Goal: Task Accomplishment & Management: Manage account settings

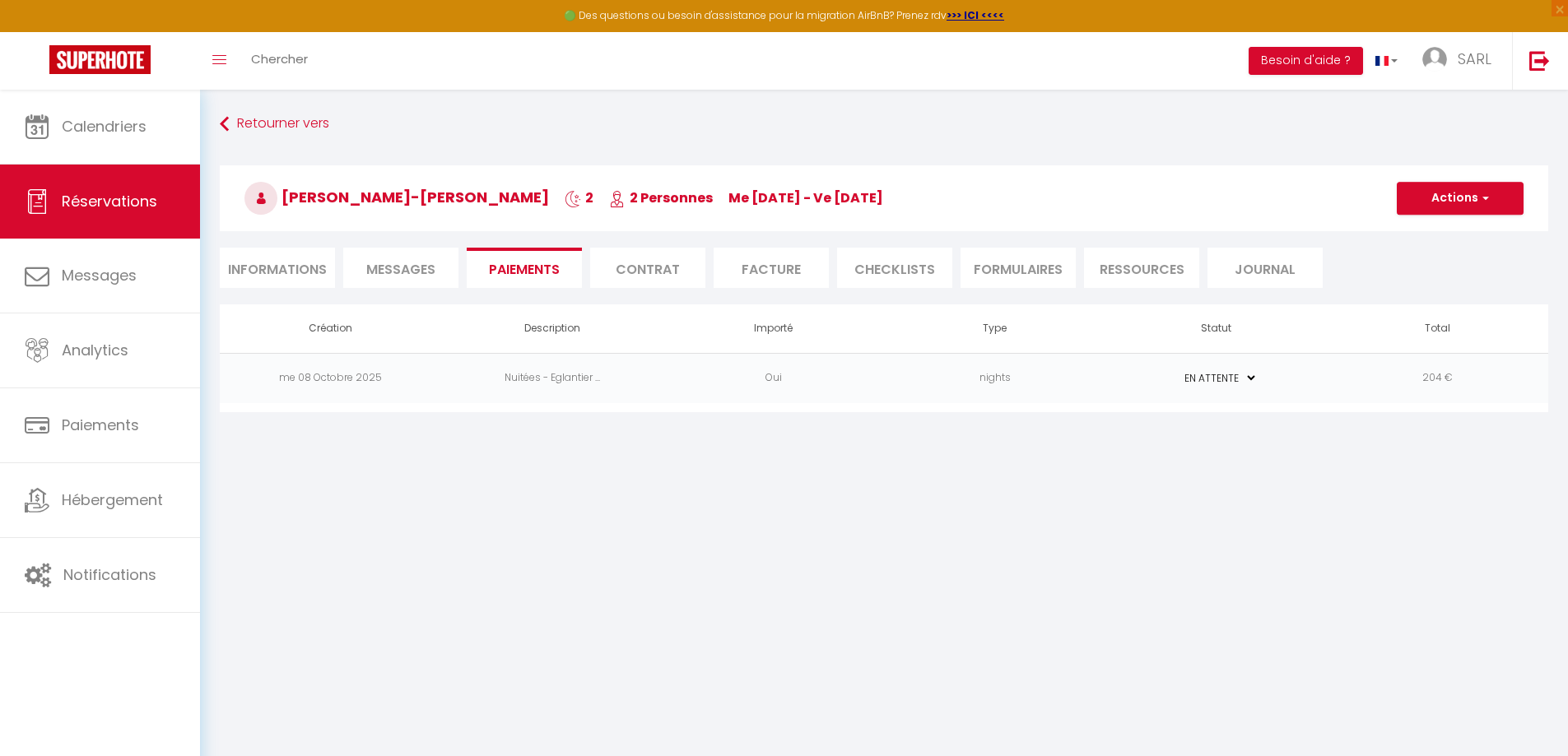
select select "0"
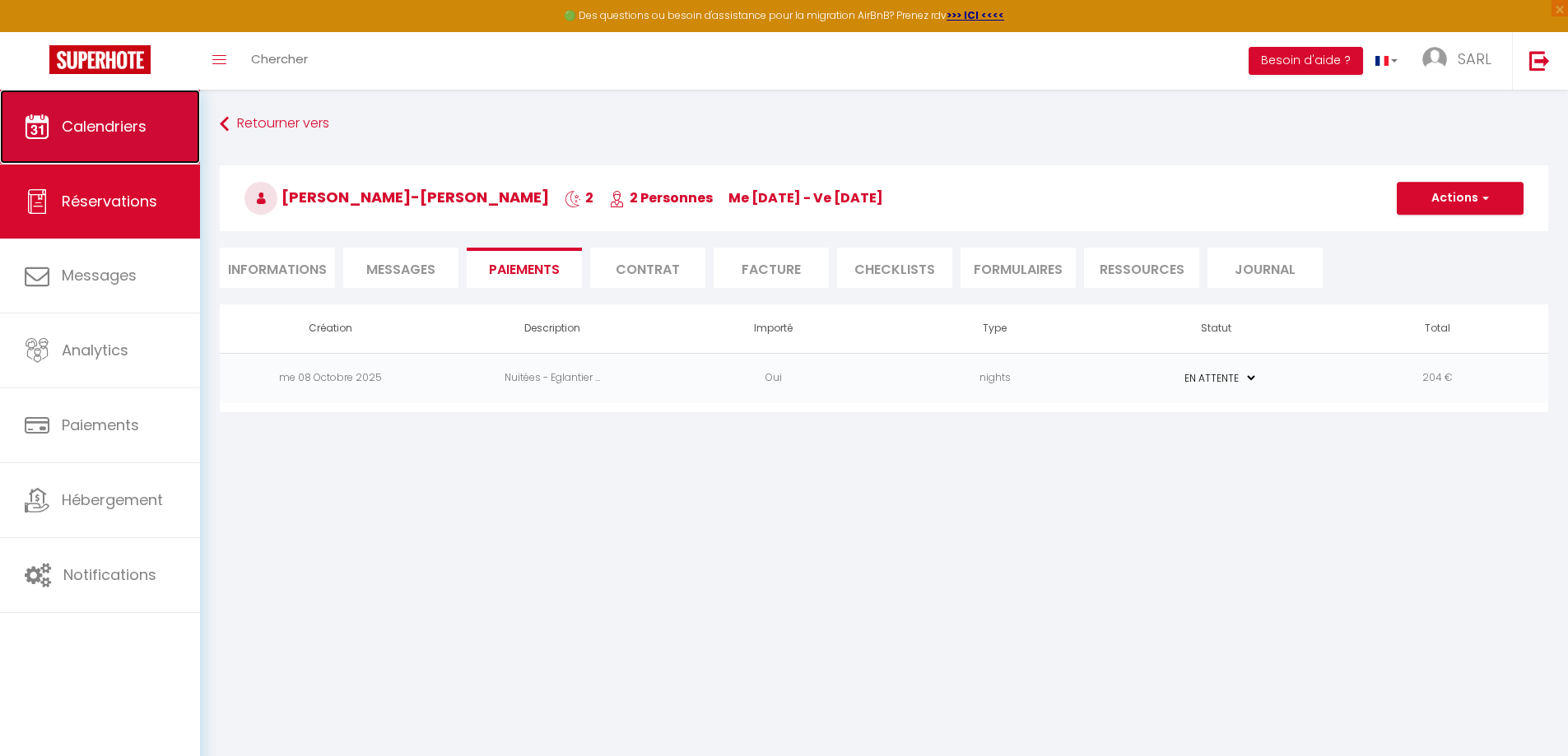
click at [97, 128] on span "Calendriers" at bounding box center [103, 126] width 85 height 21
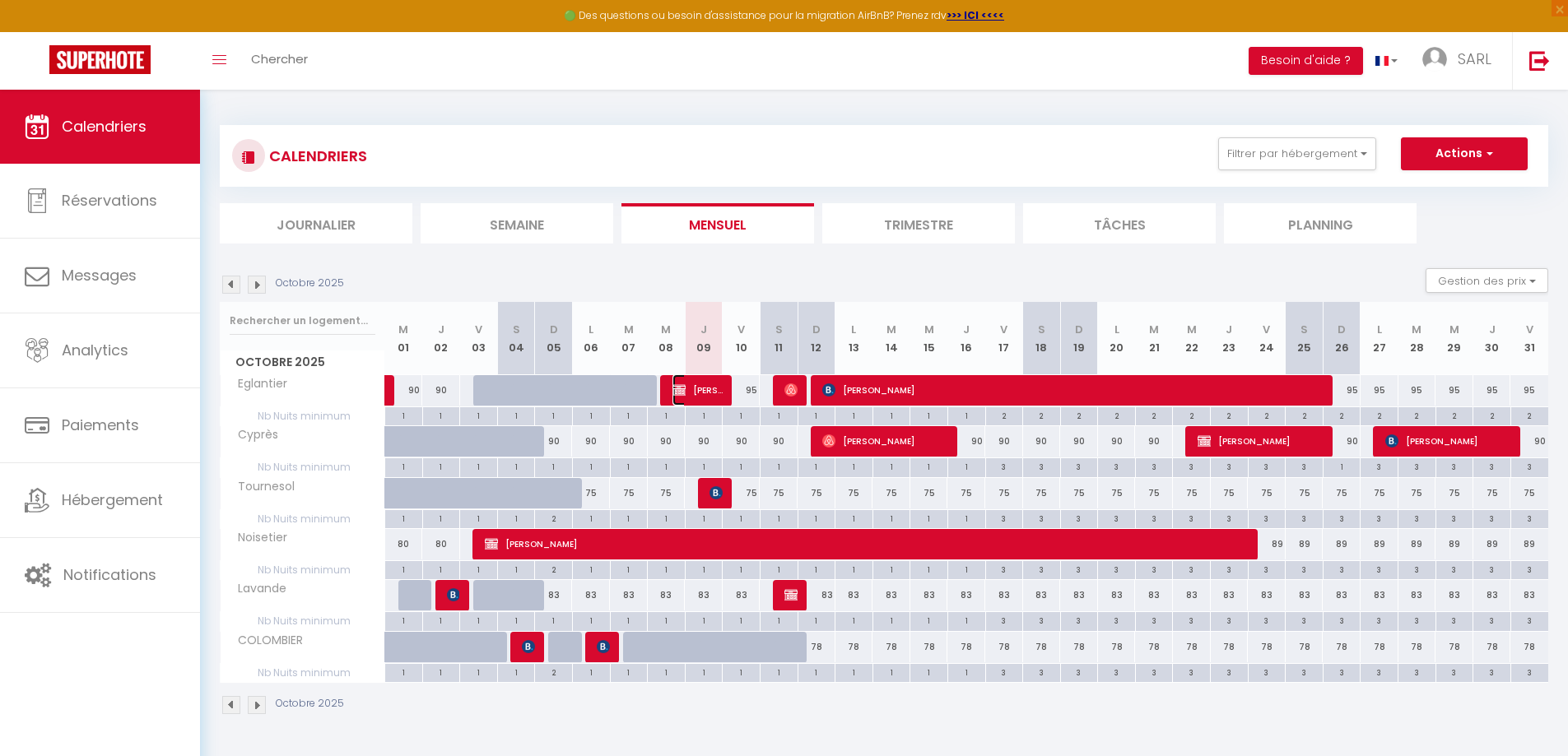
click at [693, 390] on span "[PERSON_NAME]-[PERSON_NAME]" at bounding box center [697, 390] width 50 height 32
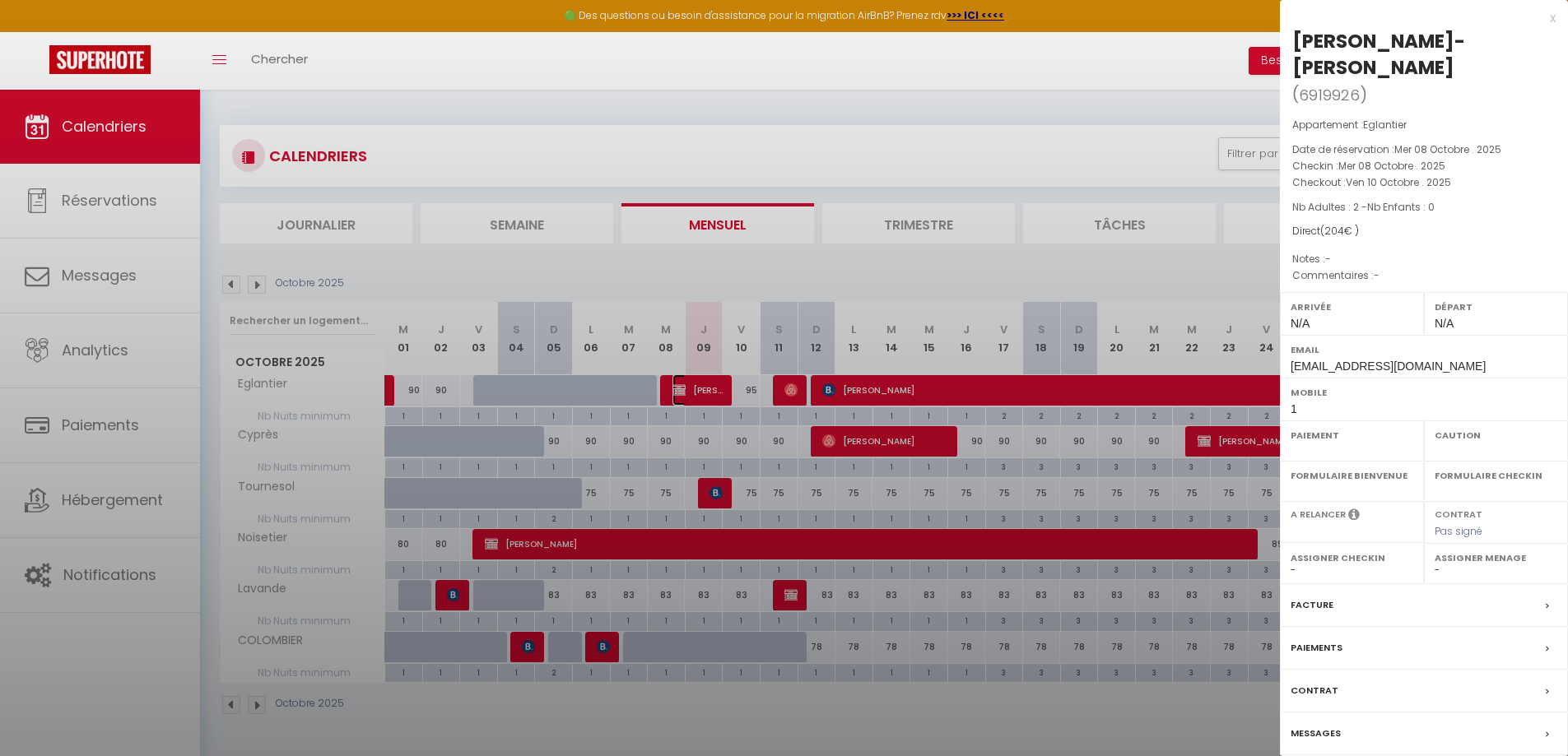
select select "KO"
select select "0"
select select "1"
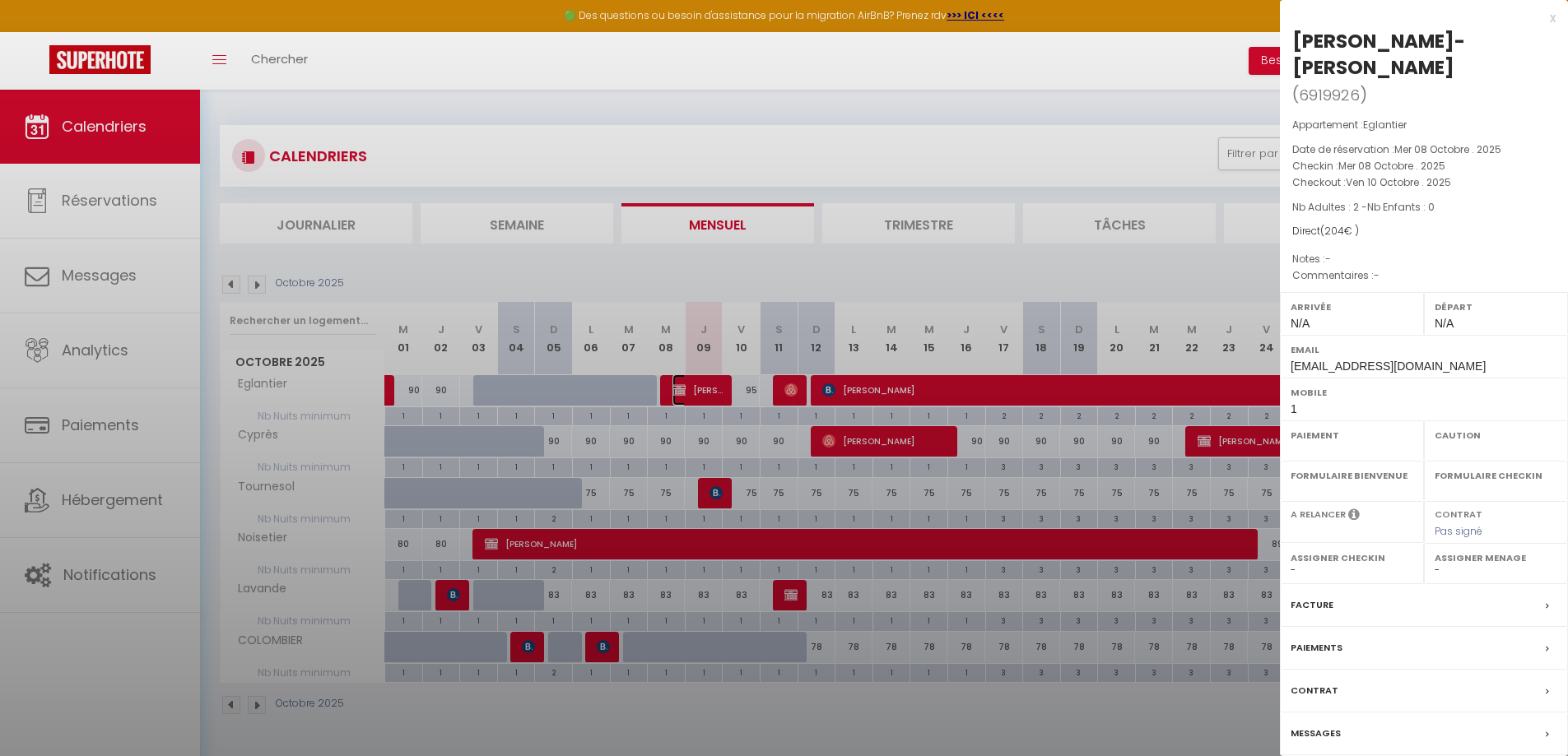
select select
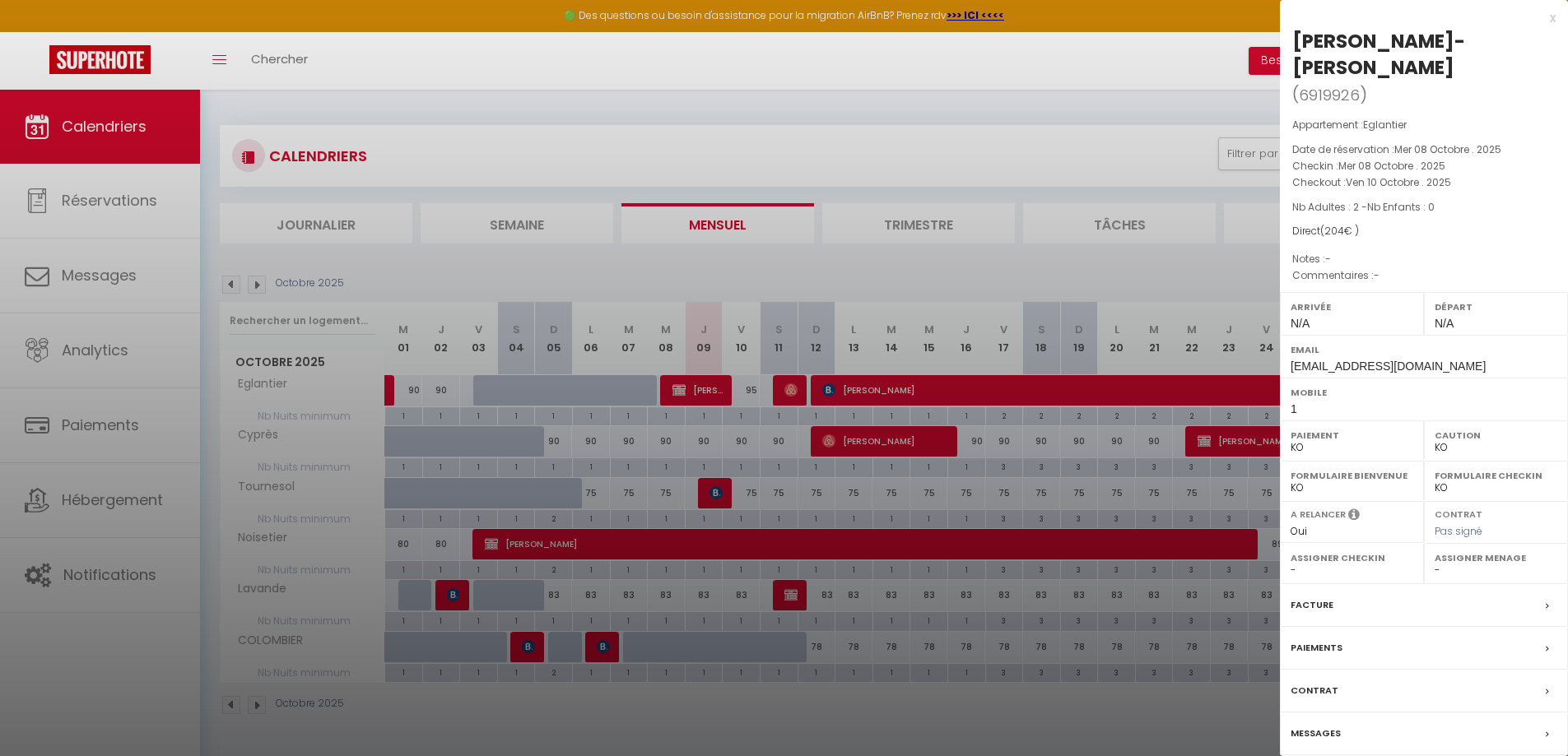
click at [712, 492] on div at bounding box center [784, 378] width 1568 height 756
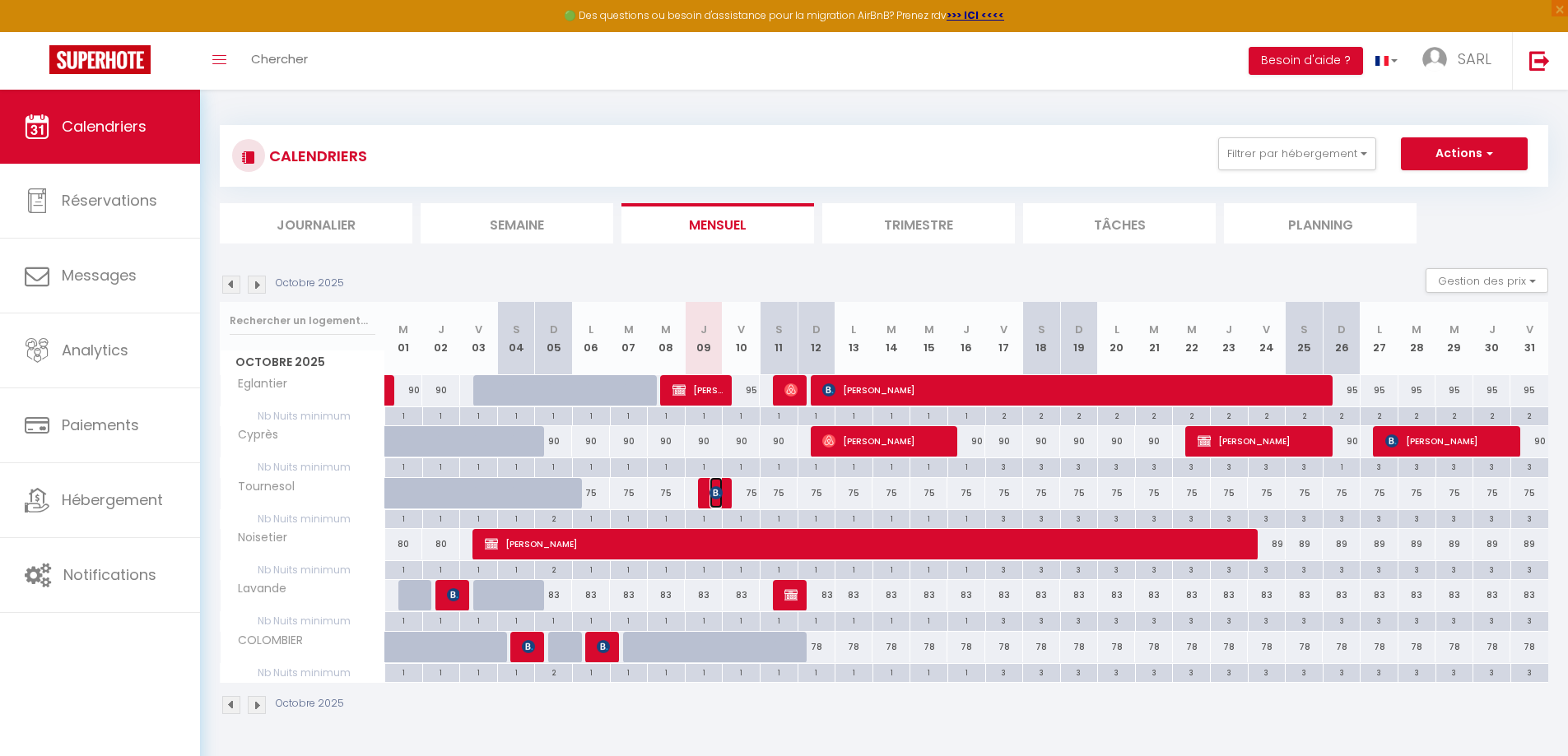
click at [712, 492] on img at bounding box center [715, 492] width 13 height 13
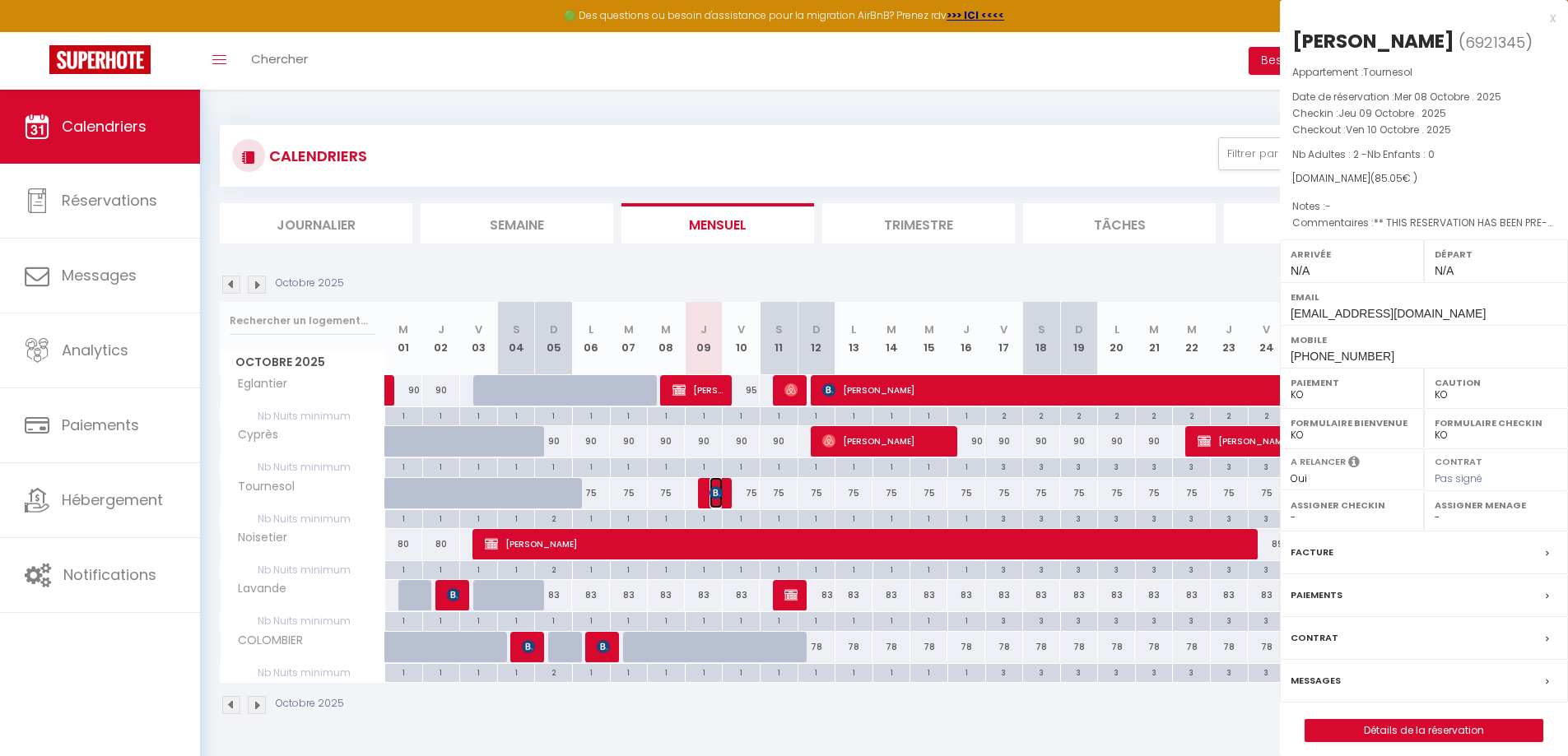
select select "OK"
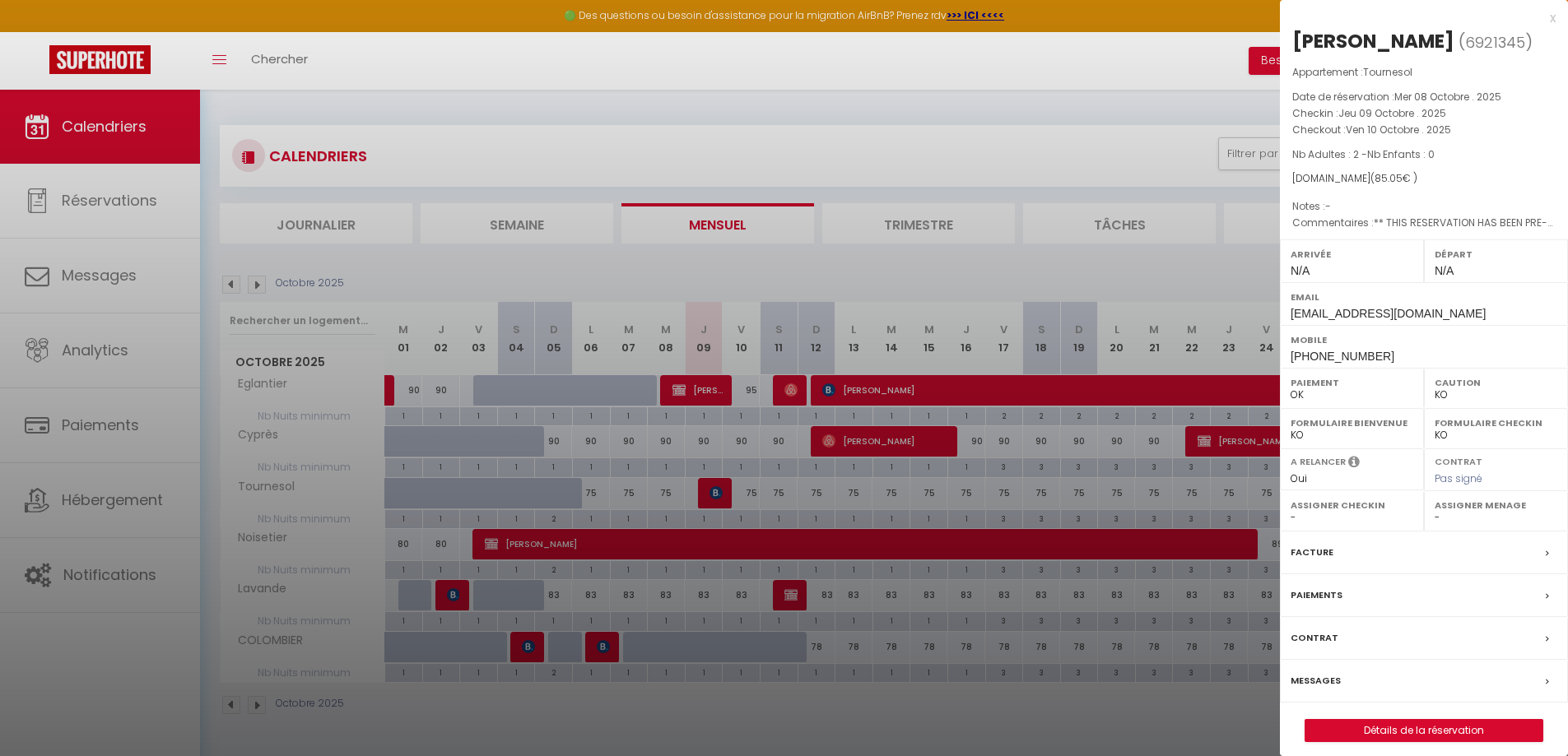
click at [779, 595] on div at bounding box center [784, 378] width 1568 height 756
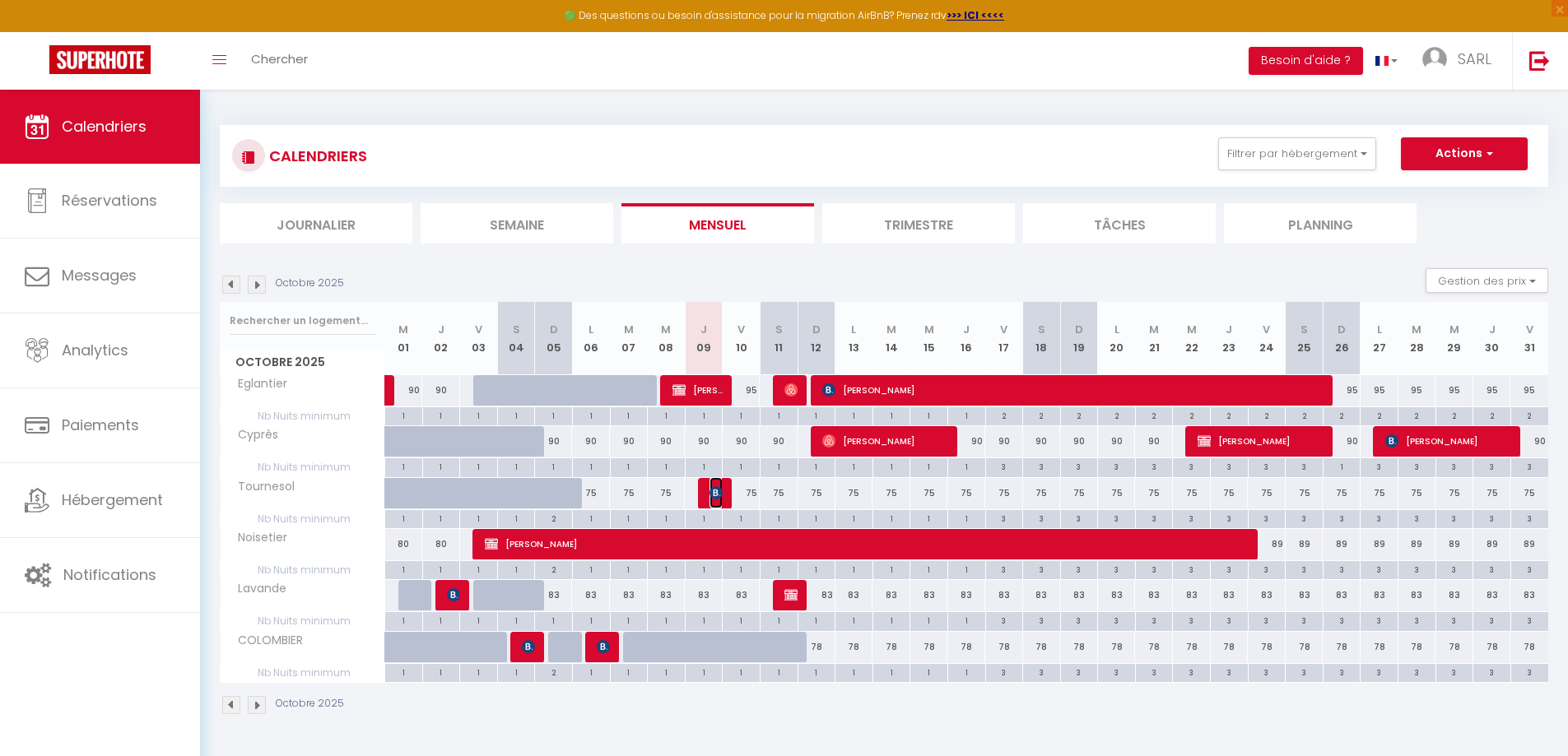
click at [721, 500] on span "[PERSON_NAME]" at bounding box center [715, 493] width 12 height 32
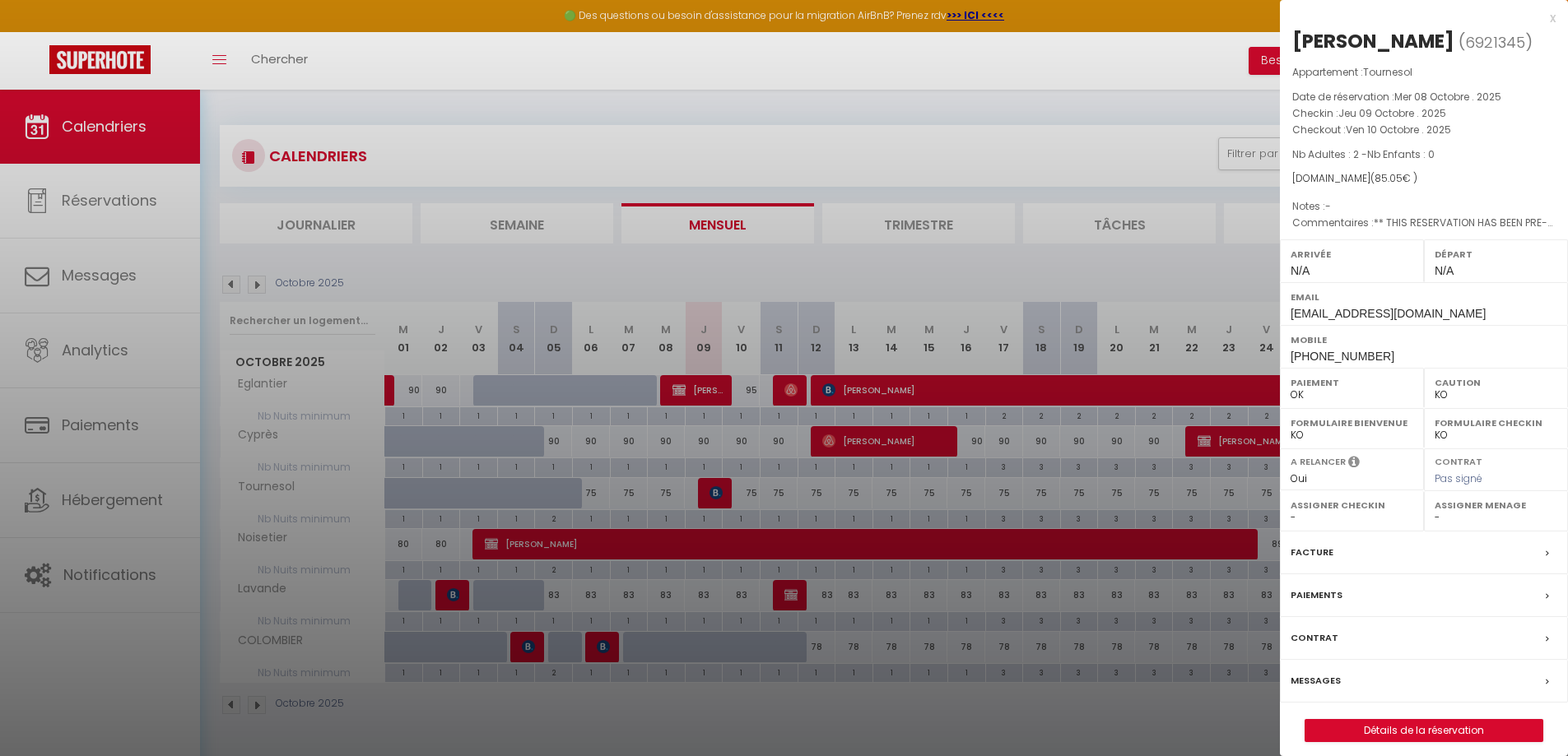
click at [1316, 677] on label "Messages" at bounding box center [1315, 681] width 50 height 17
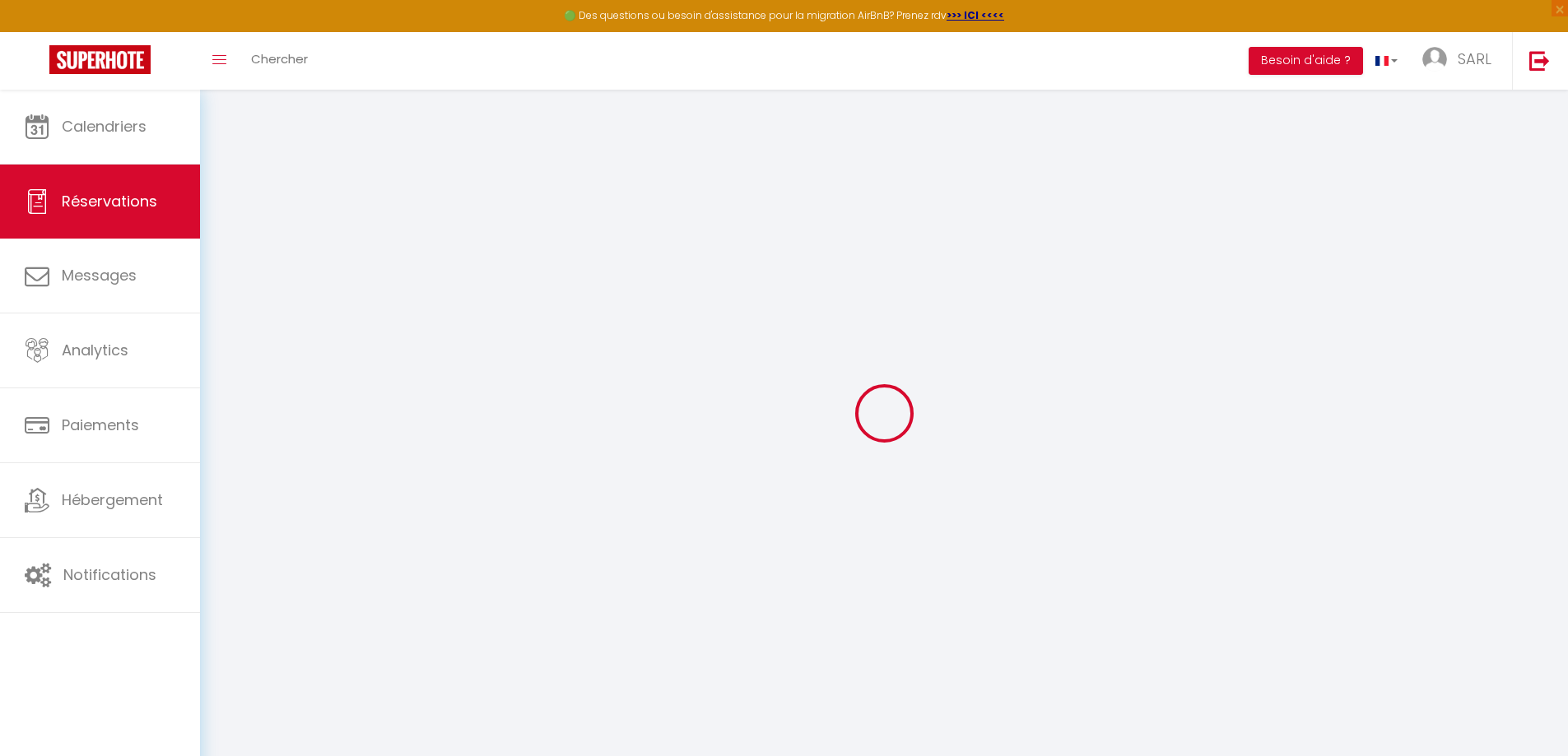
select select
checkbox input "false"
select select
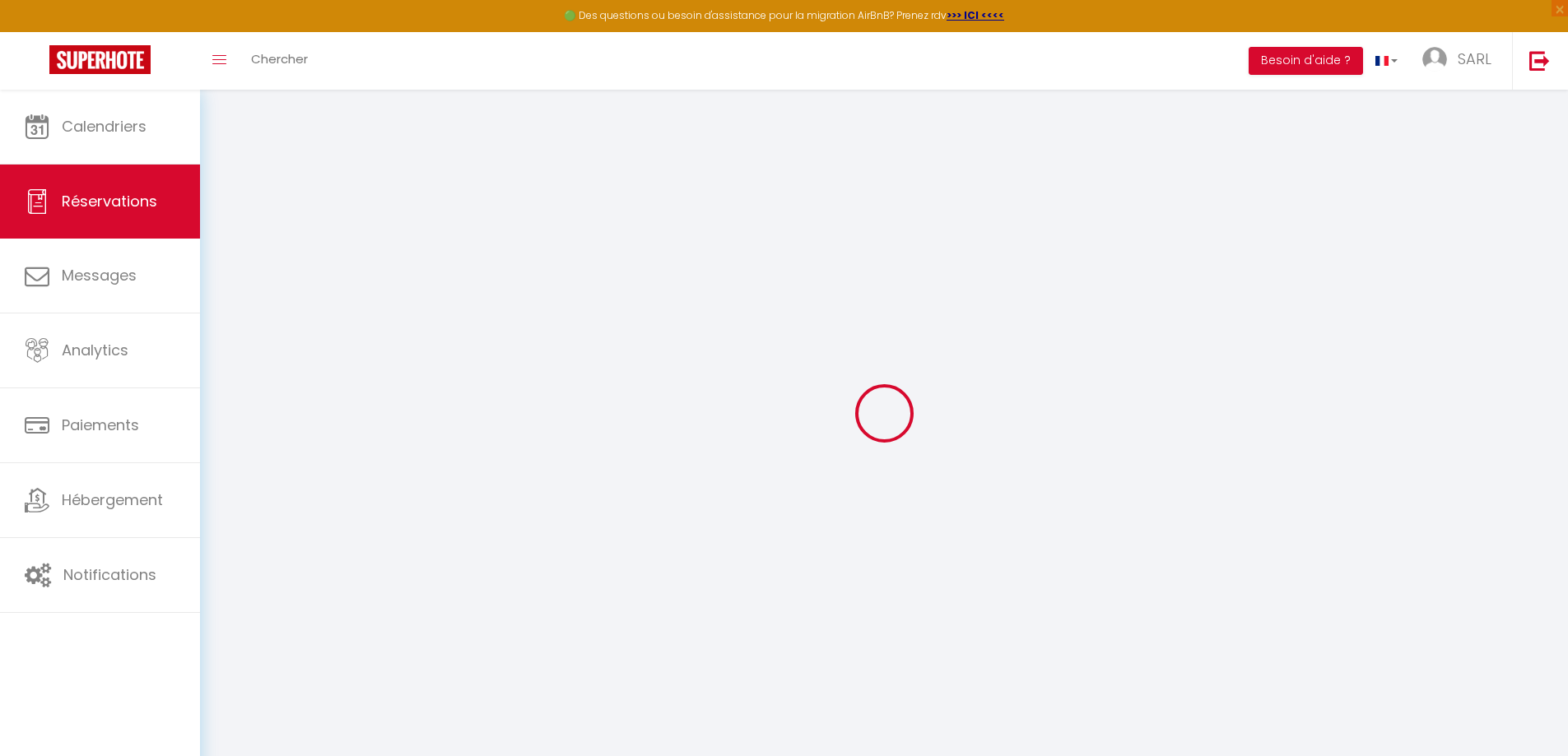
checkbox input "false"
select select
checkbox input "false"
type textarea "** THIS RESERVATION HAS BEEN PRE-PAID ** BOOKING NOTE : Payment charge is EUR 1…"
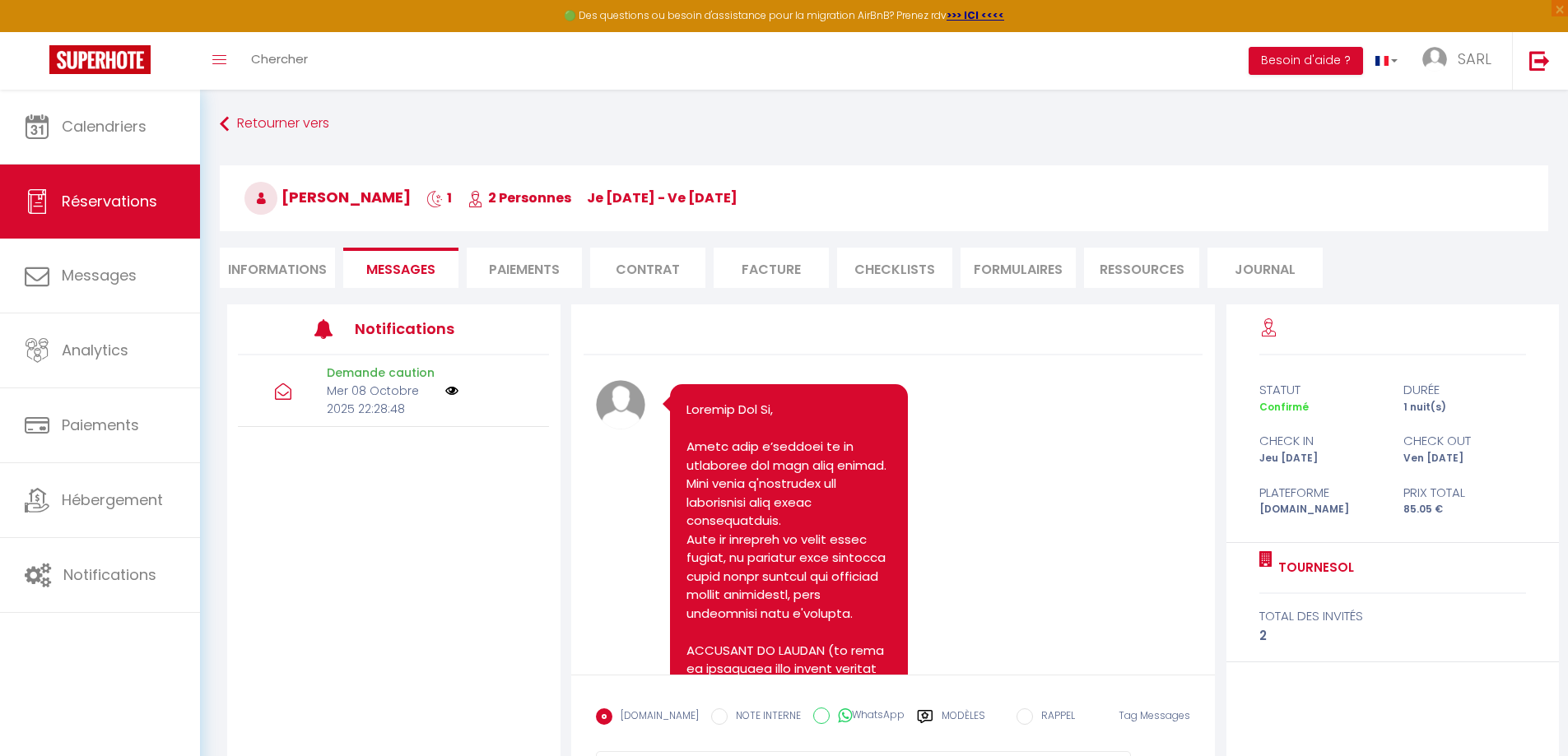
click at [294, 266] on li "Informations" at bounding box center [277, 267] width 115 height 40
select select
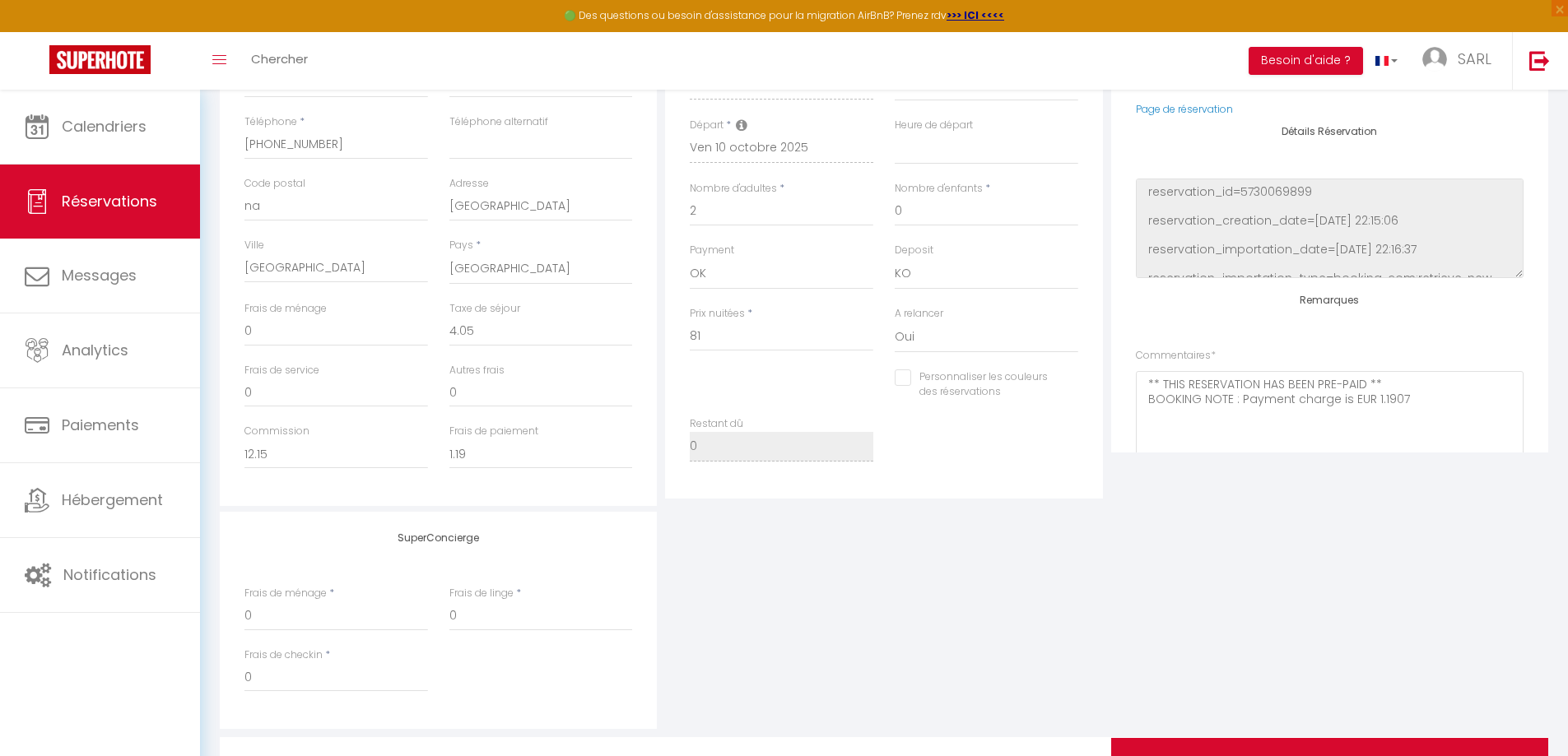
scroll to position [475, 0]
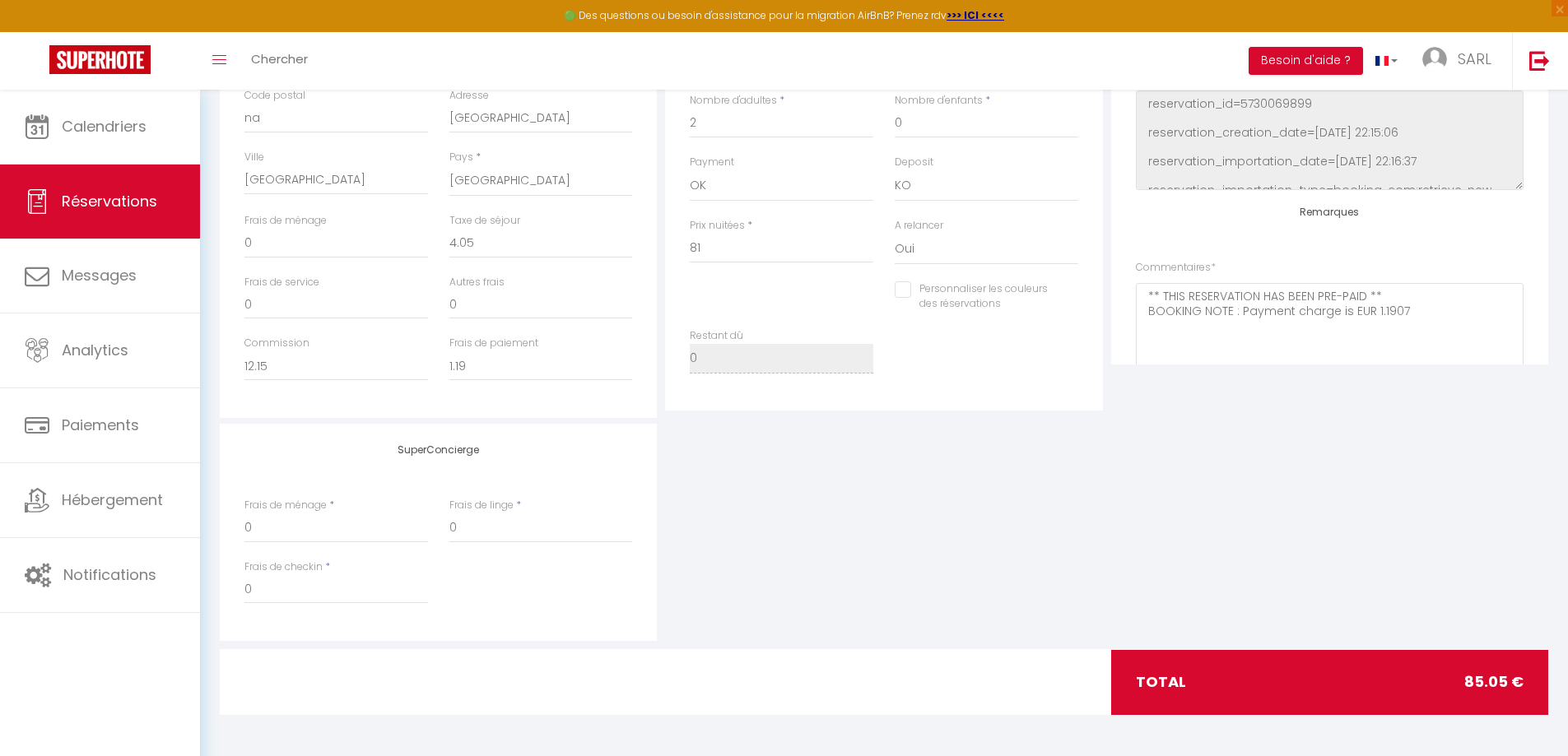
select select
checkbox input "false"
select select
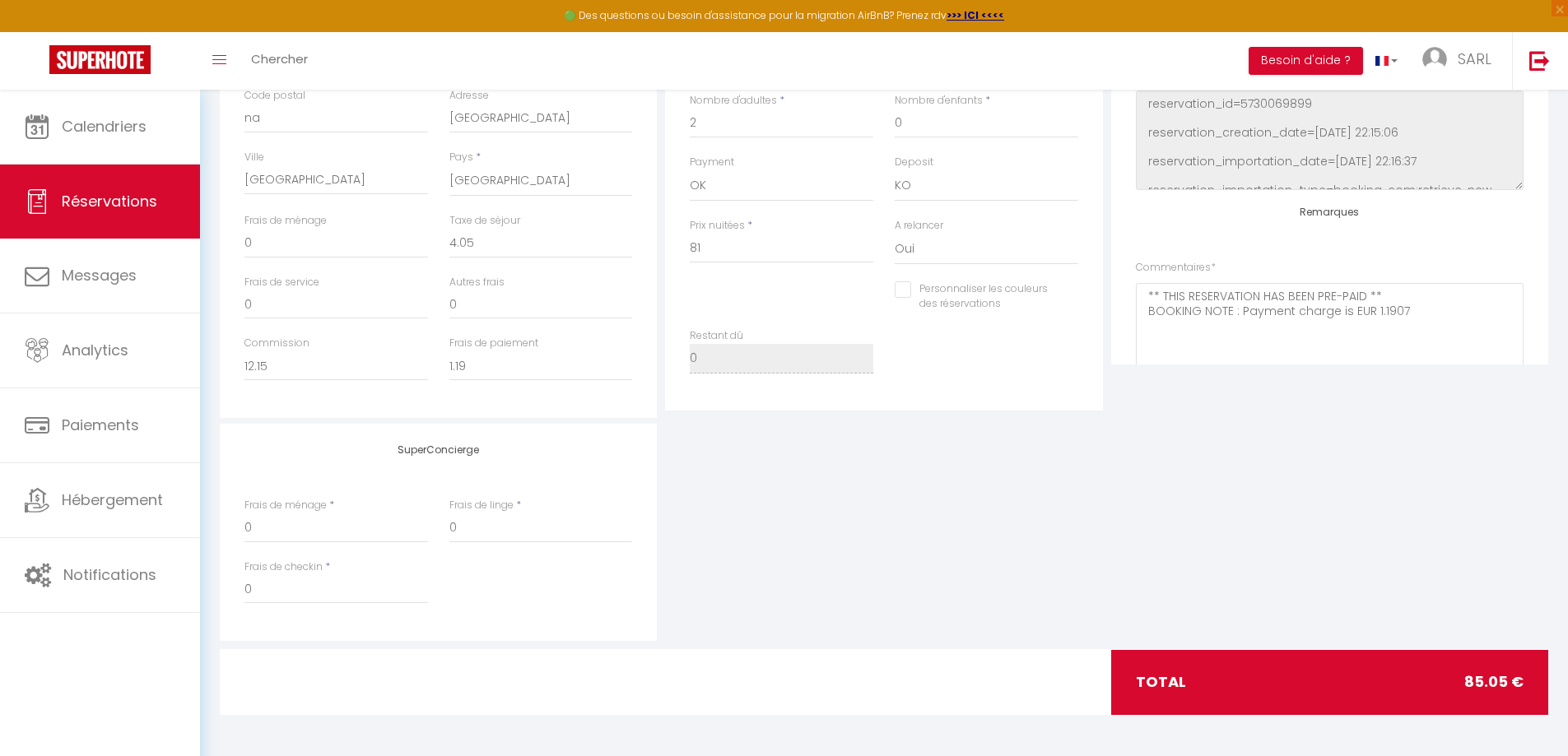
checkbox input "false"
select select
checkbox input "false"
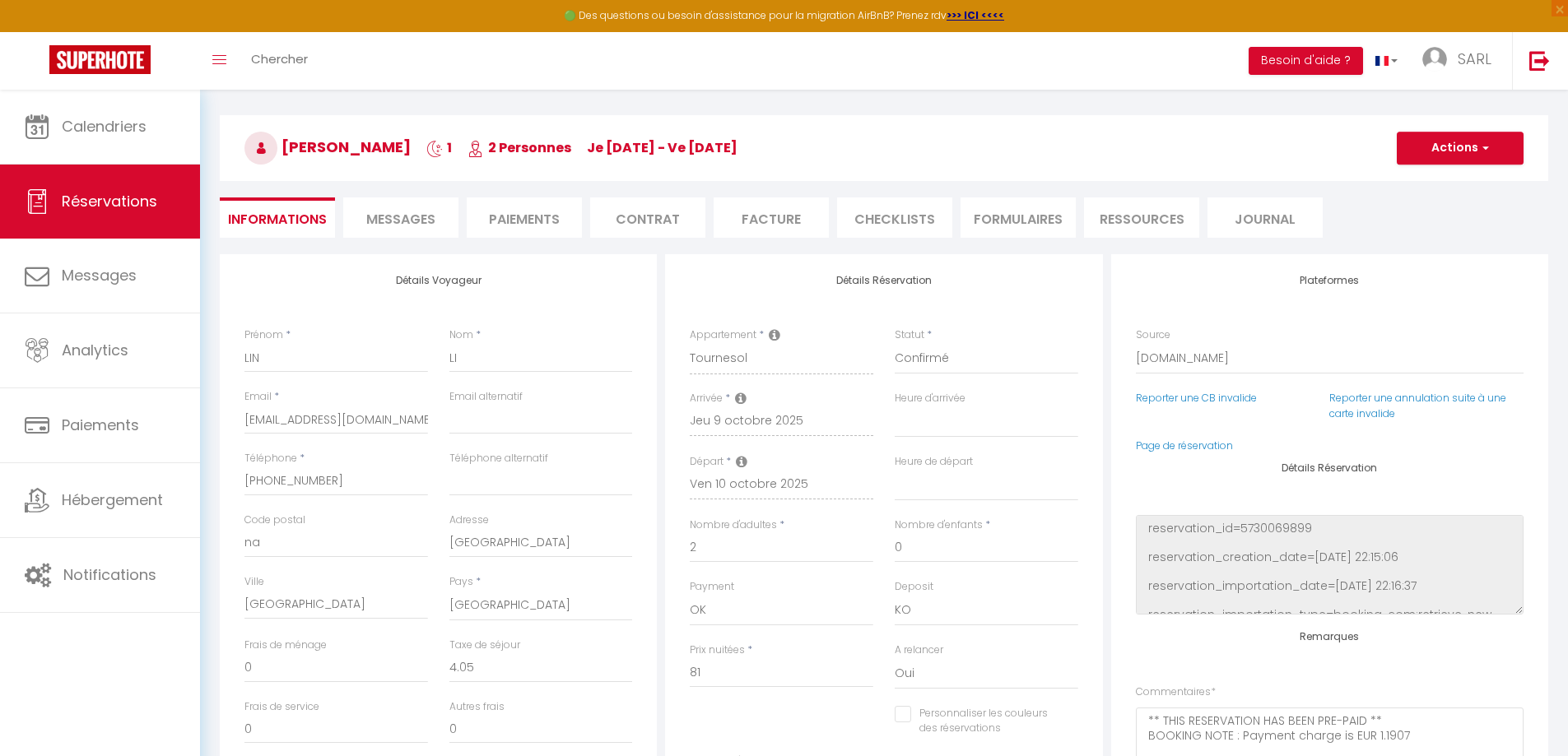
scroll to position [0, 0]
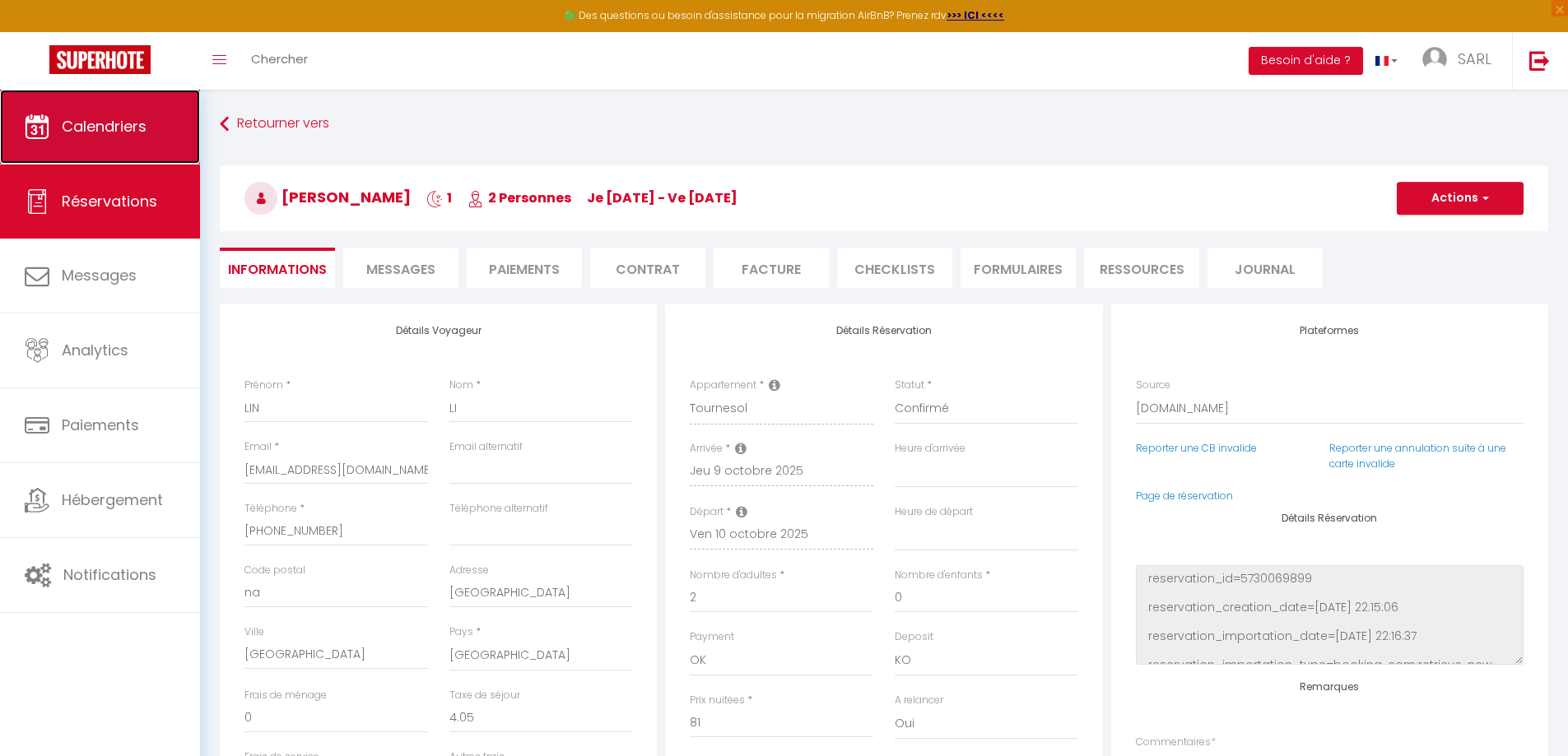
click at [82, 153] on link "Calendriers" at bounding box center [100, 126] width 200 height 74
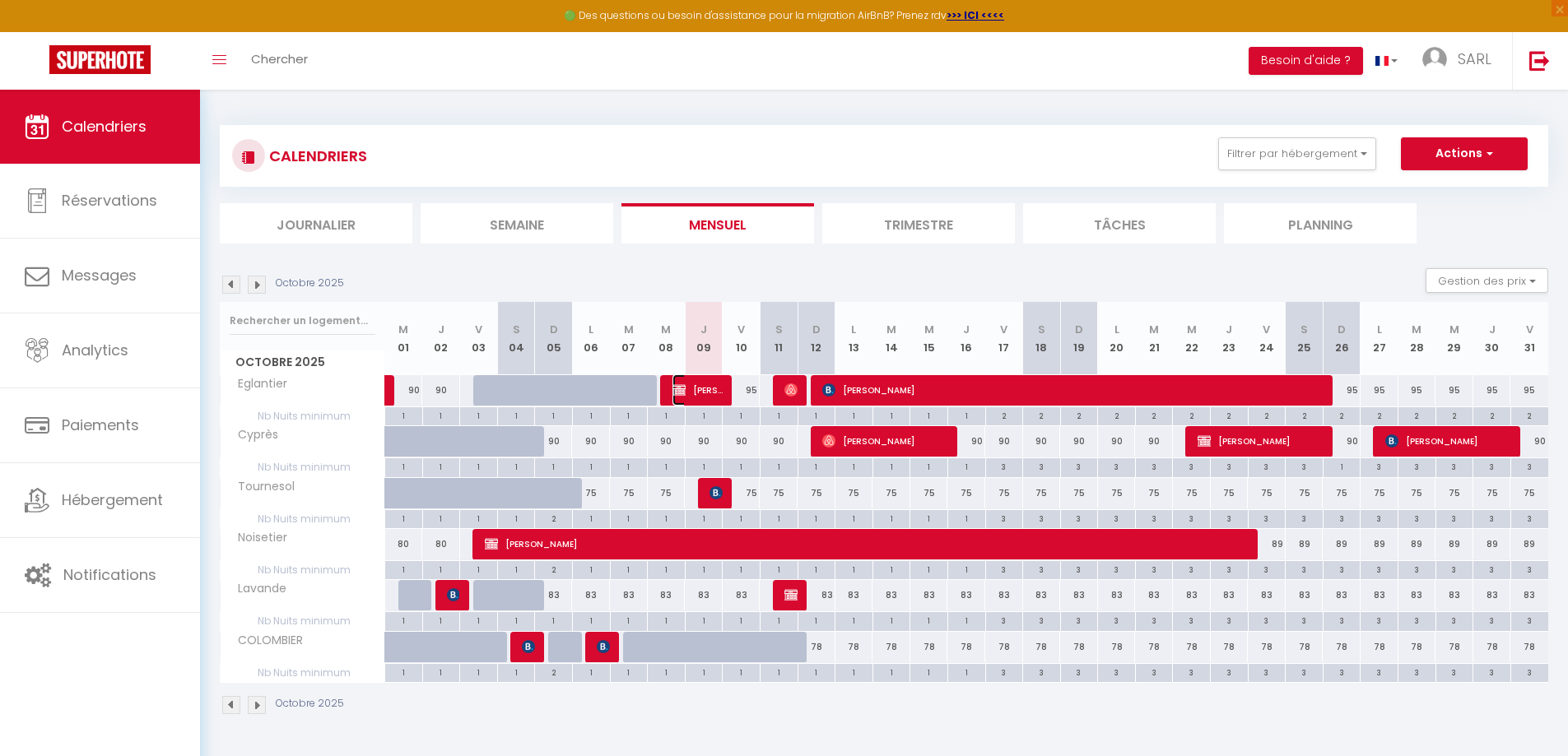
click at [714, 390] on span "[PERSON_NAME]-[PERSON_NAME]" at bounding box center [697, 390] width 50 height 32
select select "KO"
select select "0"
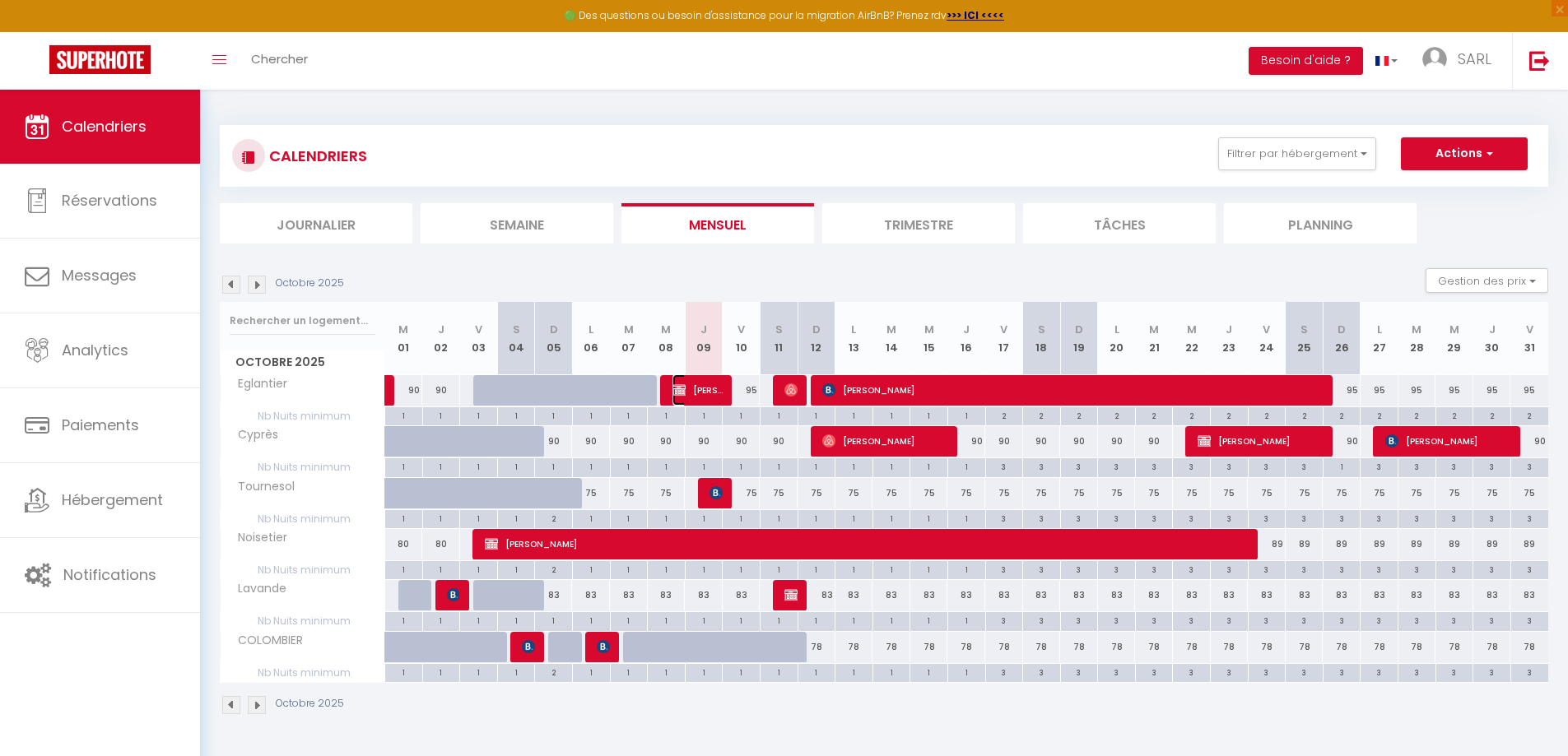
select select "1"
select select
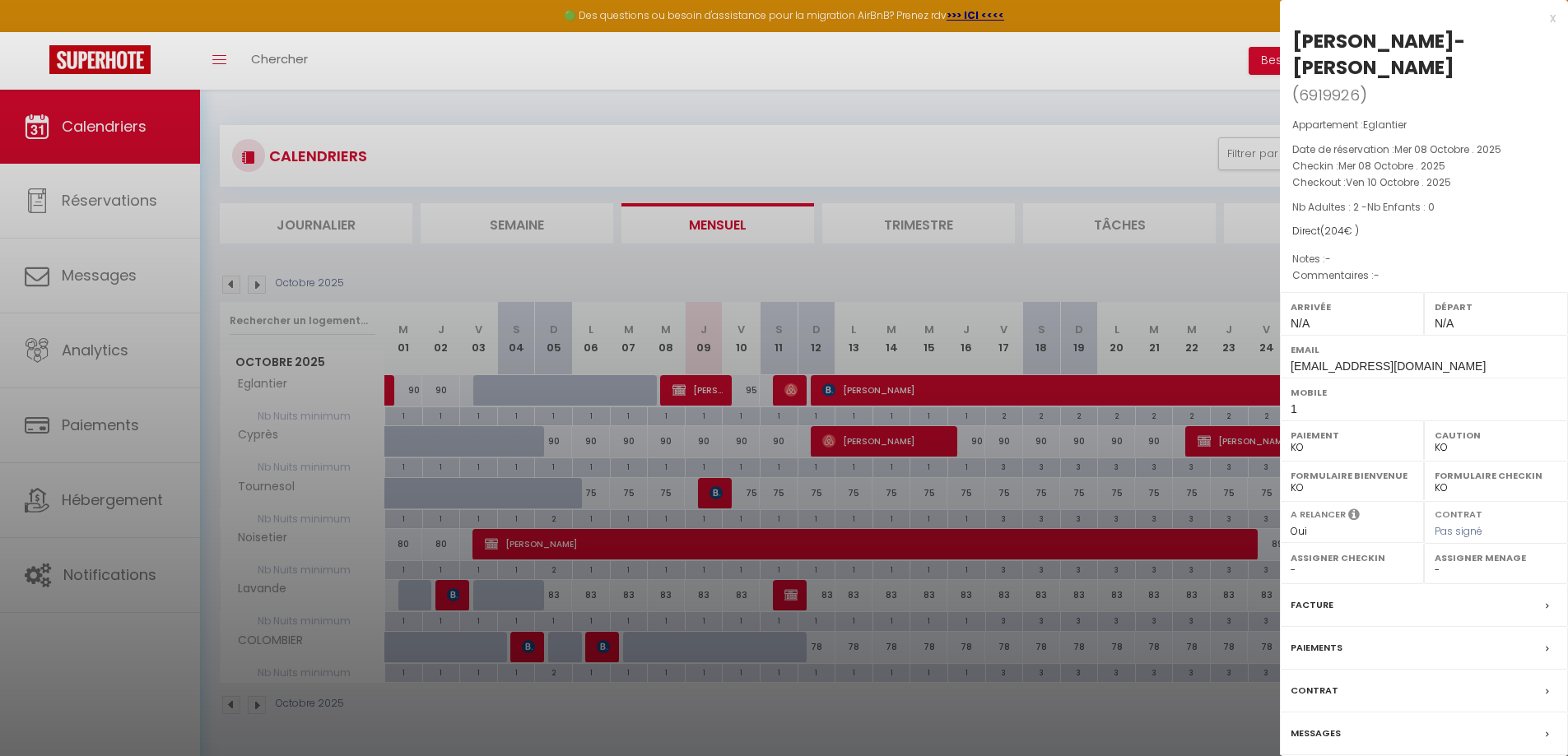
click at [643, 151] on div at bounding box center [784, 378] width 1568 height 756
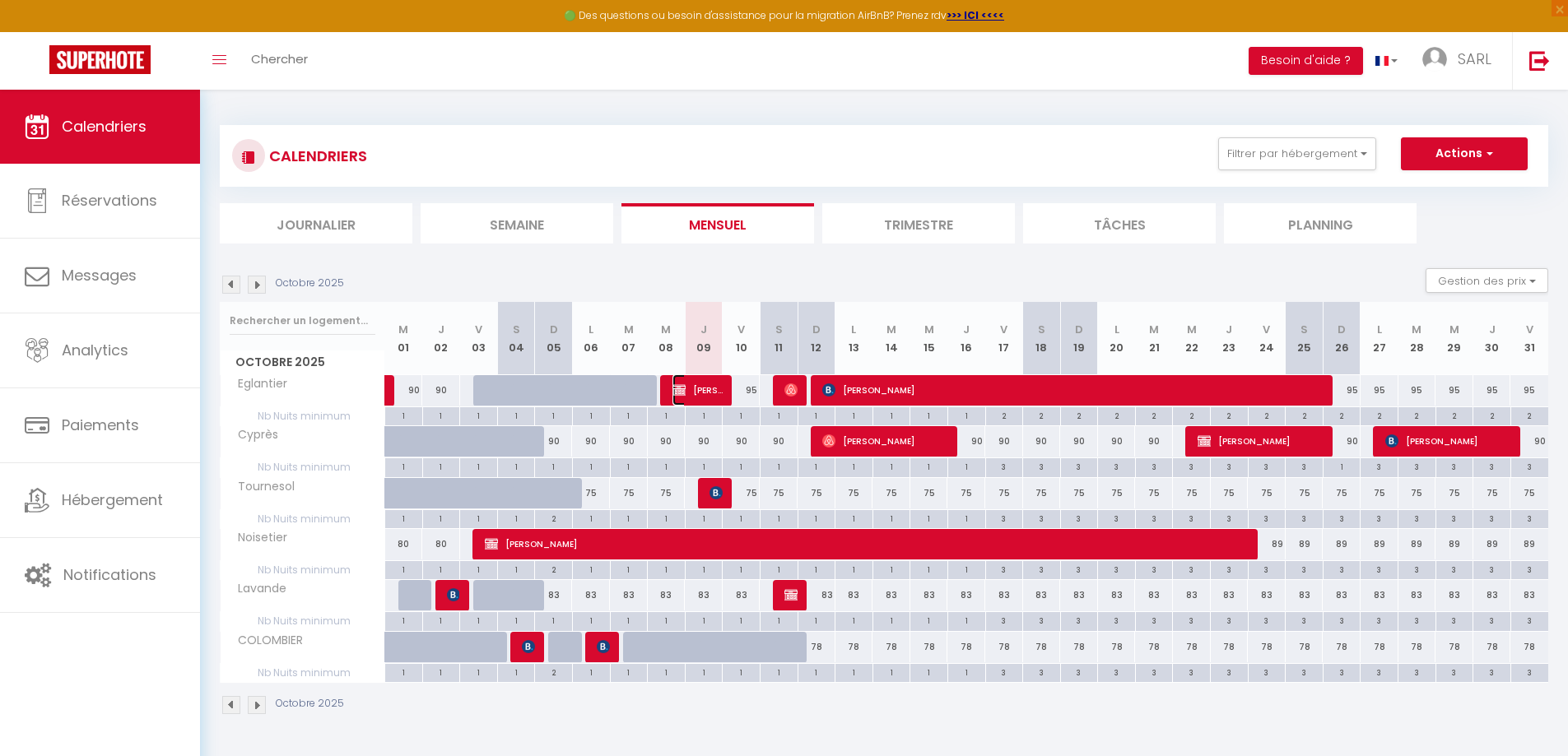
click at [693, 393] on span "[PERSON_NAME]-[PERSON_NAME]" at bounding box center [697, 390] width 50 height 32
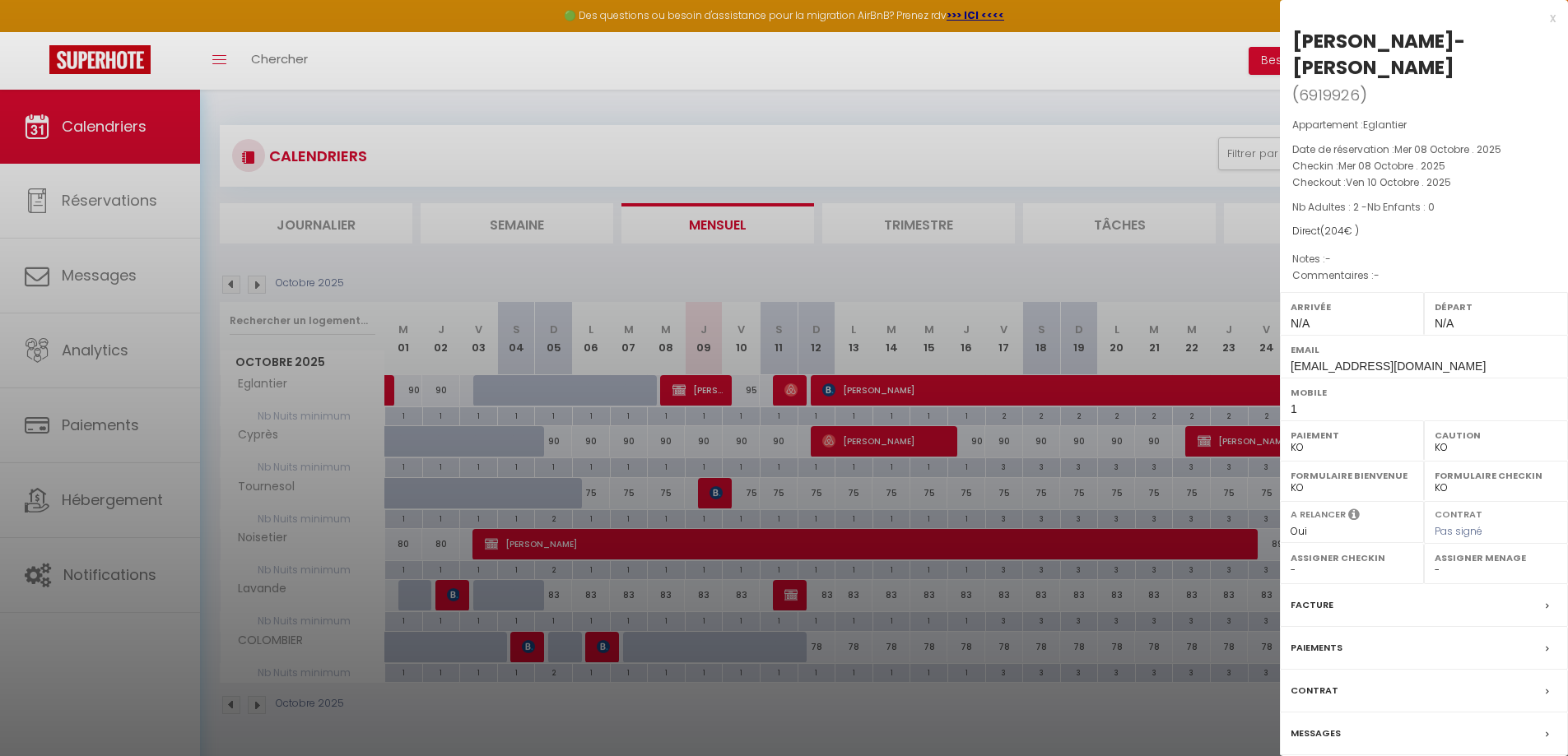
click at [1320, 731] on label "Messages" at bounding box center [1315, 734] width 50 height 17
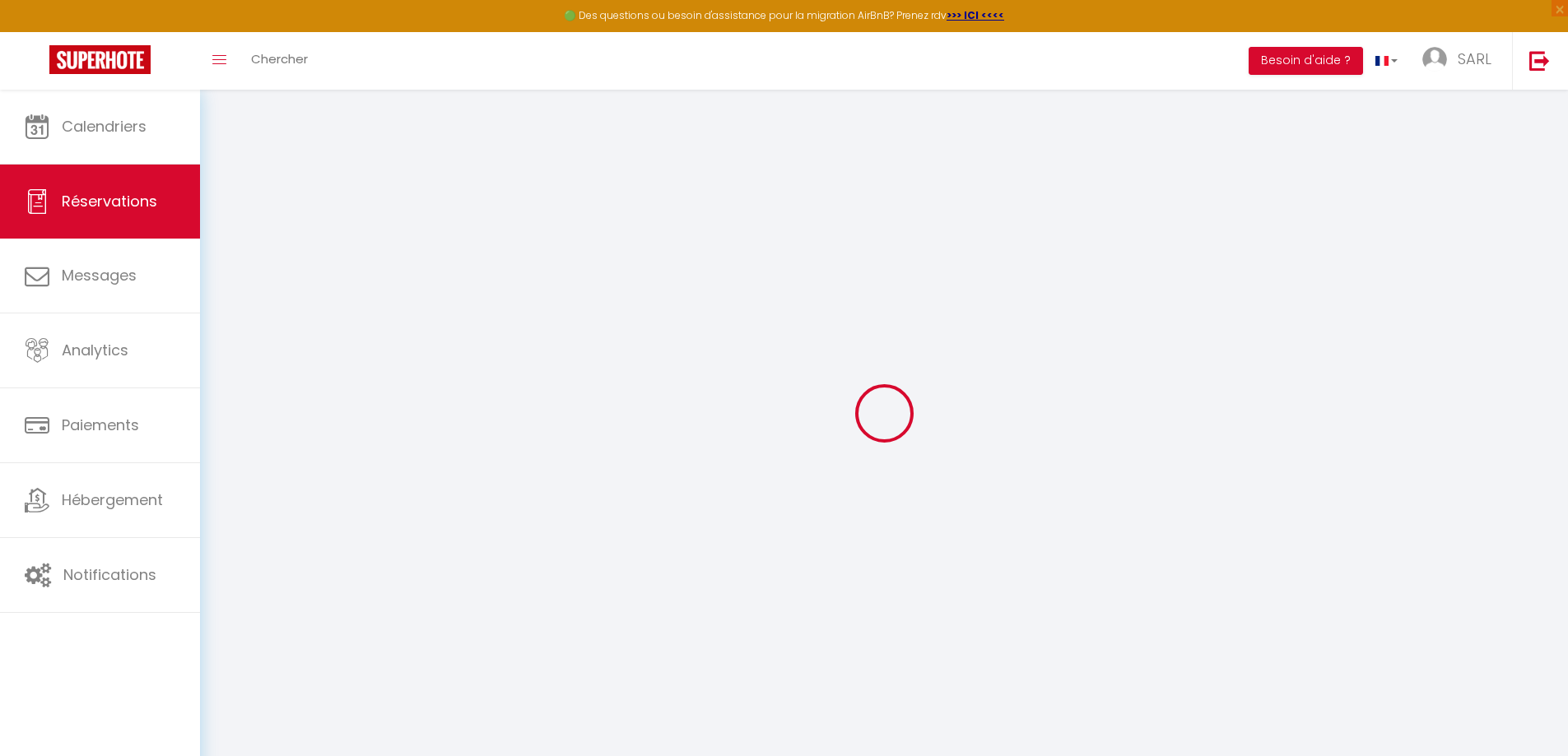
select select
checkbox input "false"
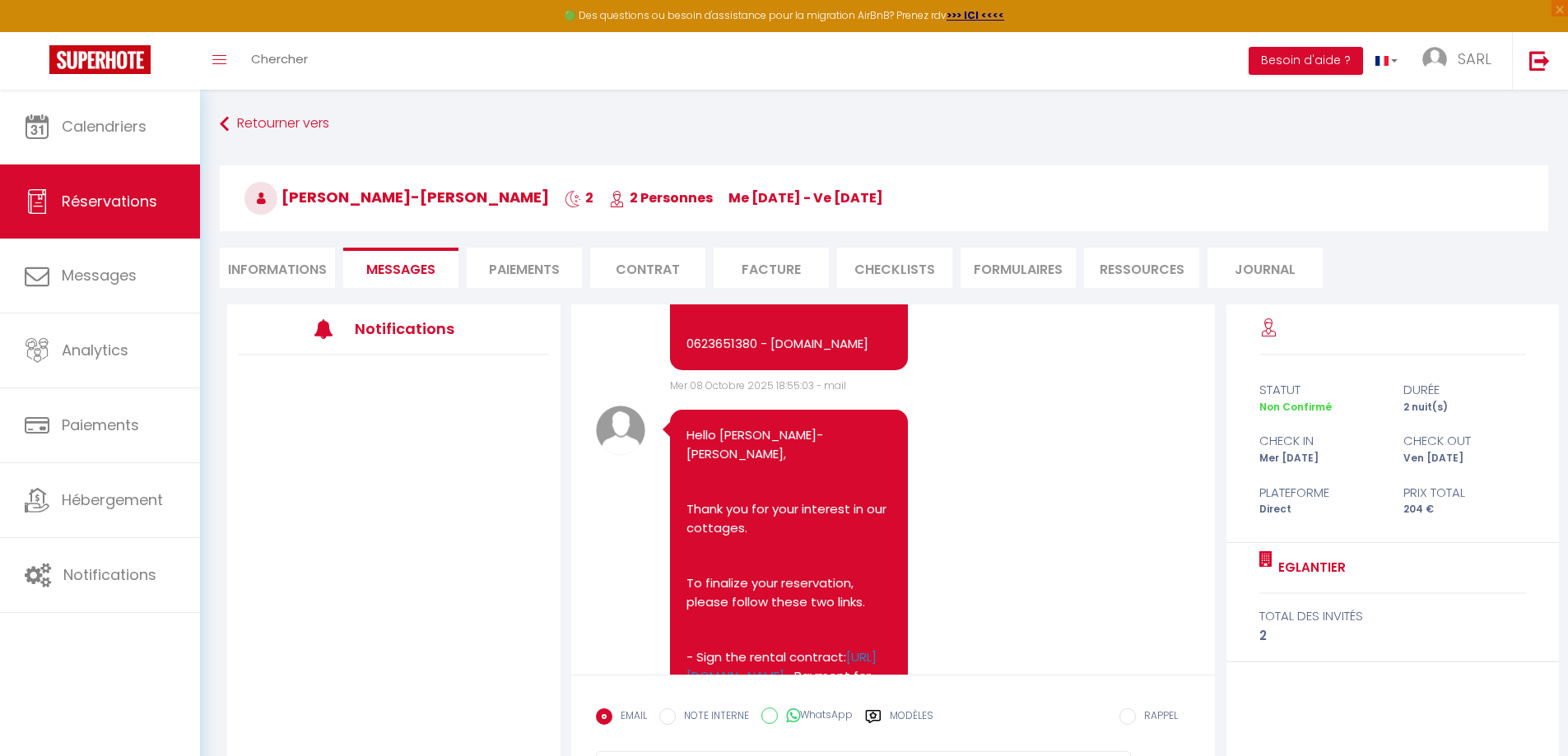
scroll to position [871, 0]
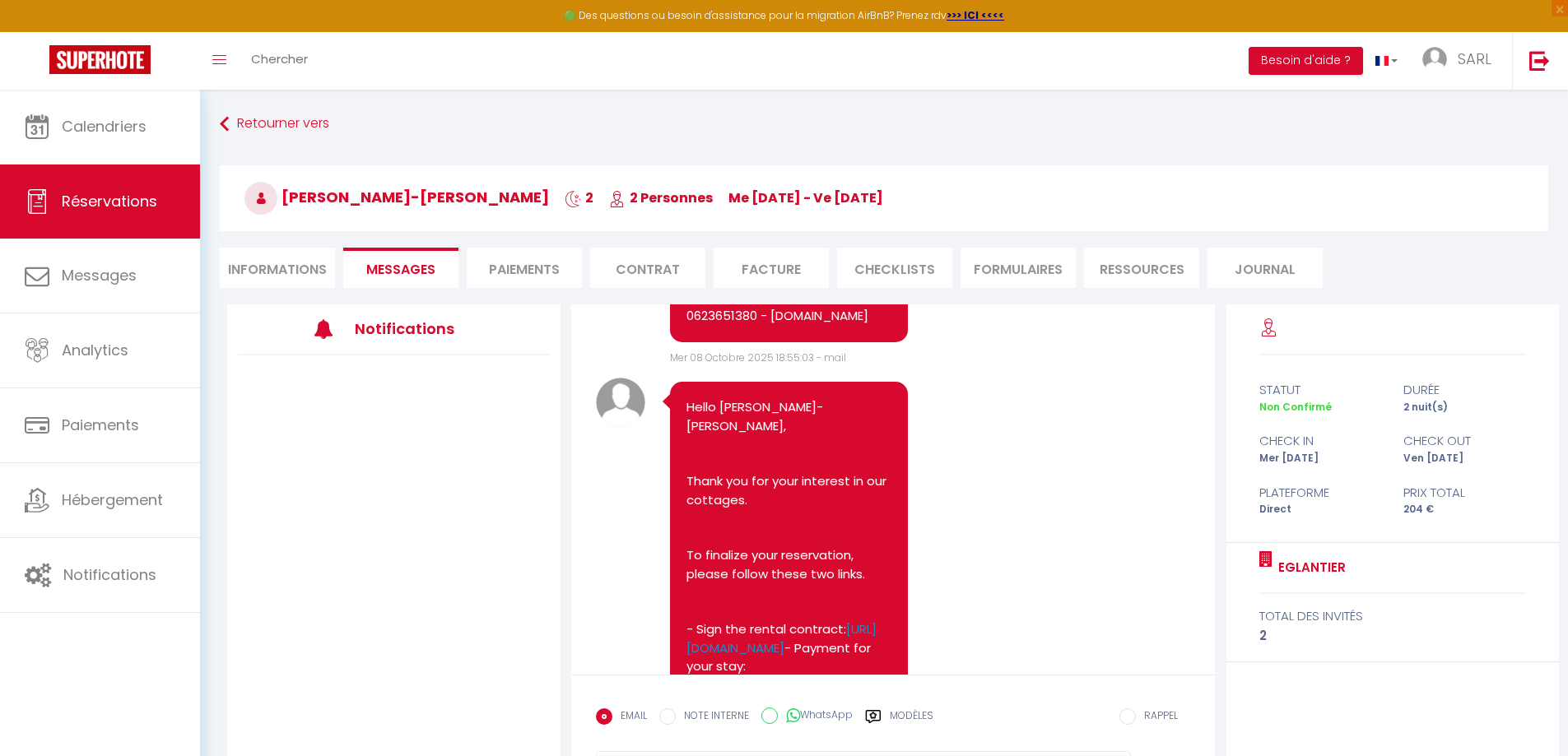
drag, startPoint x: 830, startPoint y: 589, endPoint x: 687, endPoint y: 513, distance: 161.9
copy pre "Hello [PERSON_NAME]-[PERSON_NAME], Thank you for your interest in our cottages.…"
click at [502, 436] on div at bounding box center [394, 540] width 333 height 370
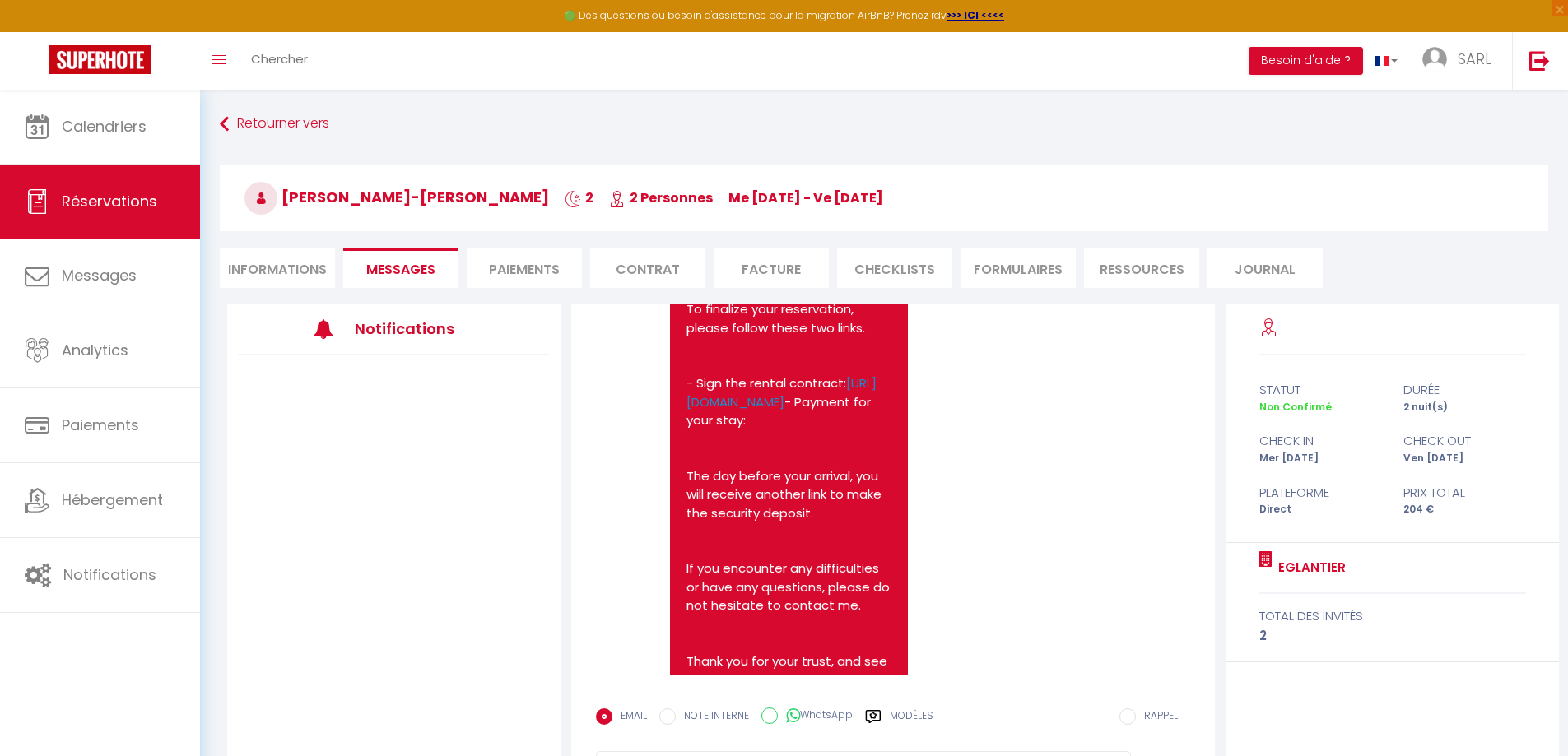
scroll to position [1118, 0]
drag, startPoint x: 884, startPoint y: 515, endPoint x: 689, endPoint y: 479, distance: 198.3
click at [688, 479] on div "Hello [PERSON_NAME]-[PERSON_NAME], Thank you for your interest in our cottages.…" at bounding box center [789, 559] width 238 height 847
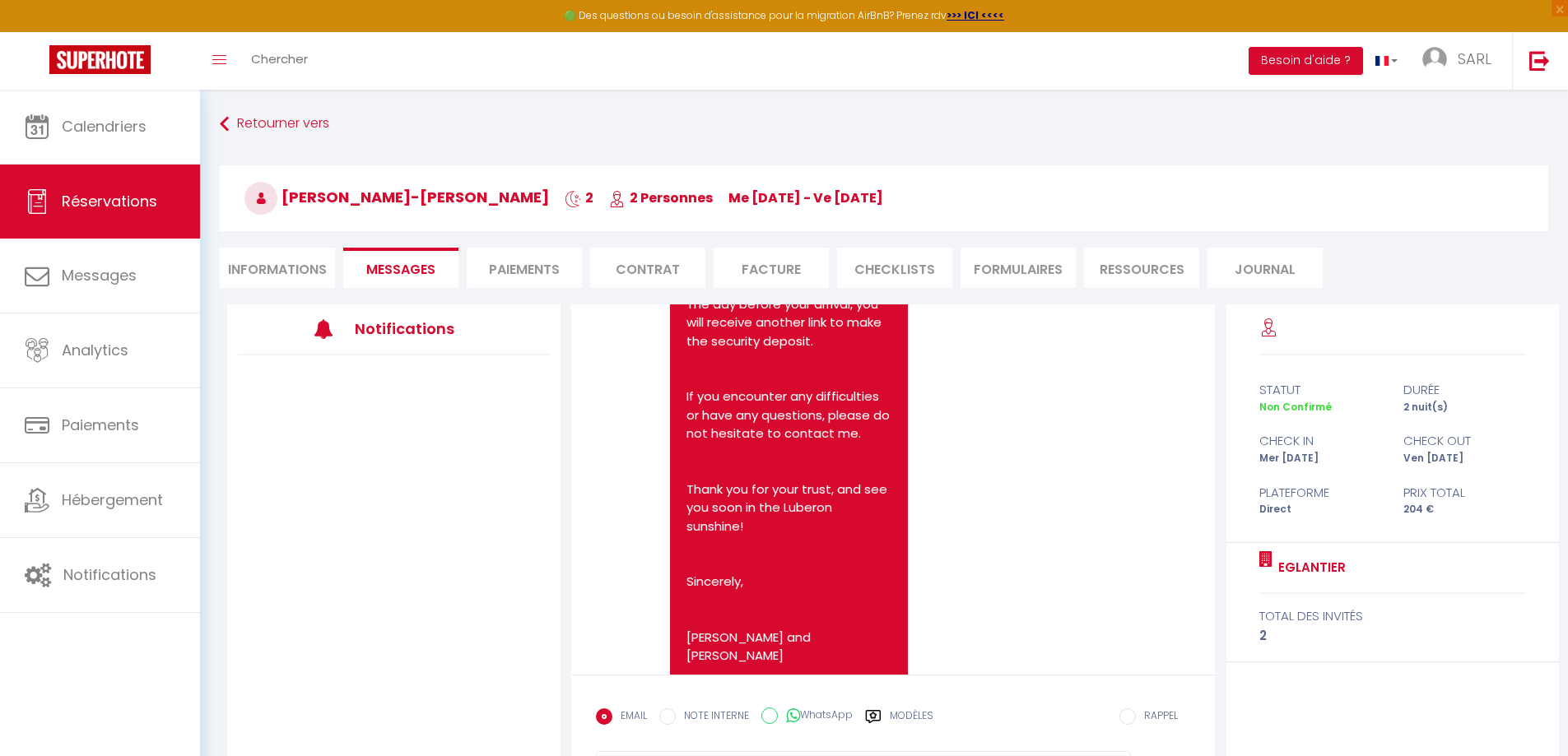
scroll to position [1200, 0]
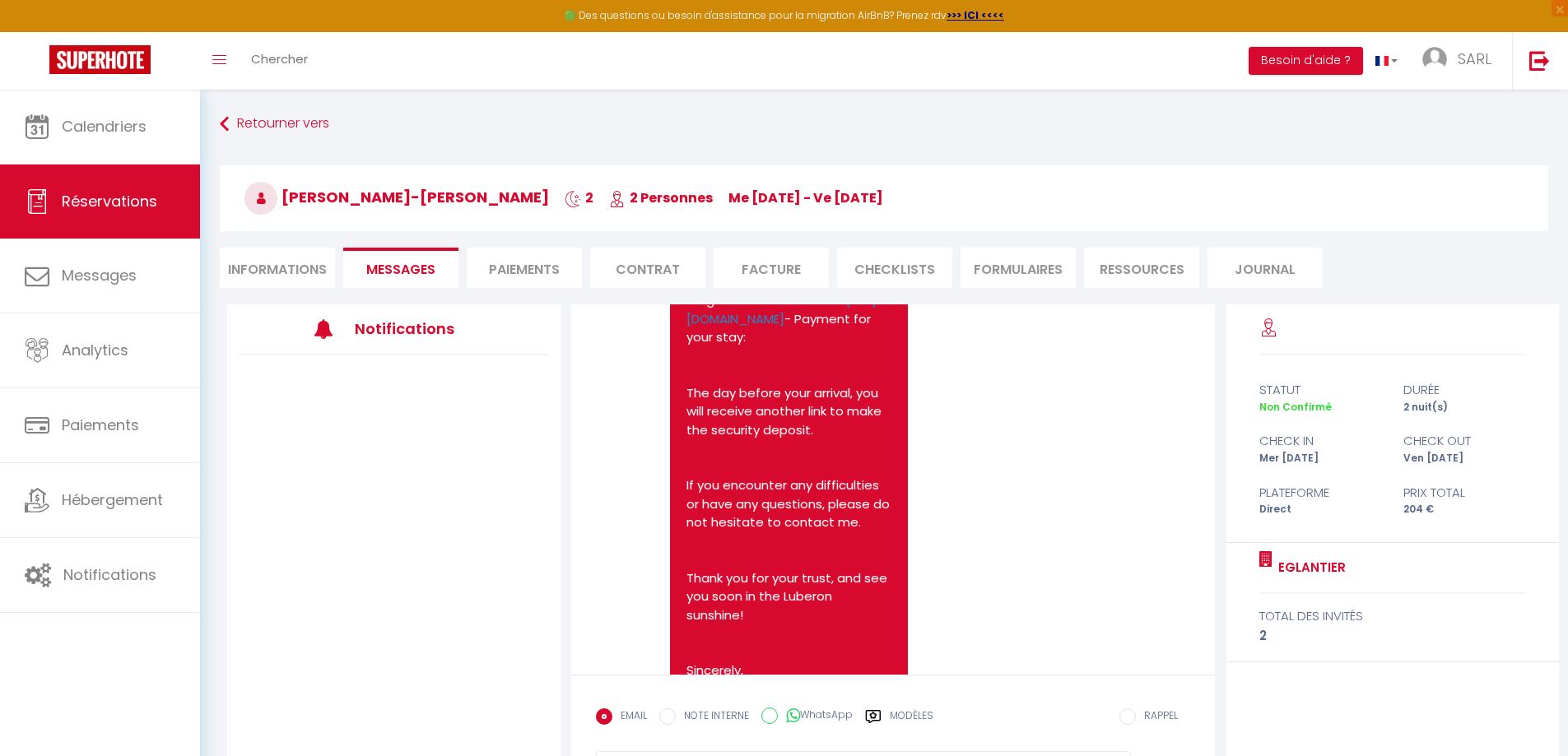
click at [843, 589] on pre "Hello [PERSON_NAME]-[PERSON_NAME], Thank you for your interest in our cottages.…" at bounding box center [789, 477] width 205 height 815
drag, startPoint x: 848, startPoint y: 506, endPoint x: 696, endPoint y: 486, distance: 153.3
click at [696, 486] on pre "Hello [PERSON_NAME]-[PERSON_NAME], Thank you for your interest in our cottages.…" at bounding box center [789, 477] width 205 height 815
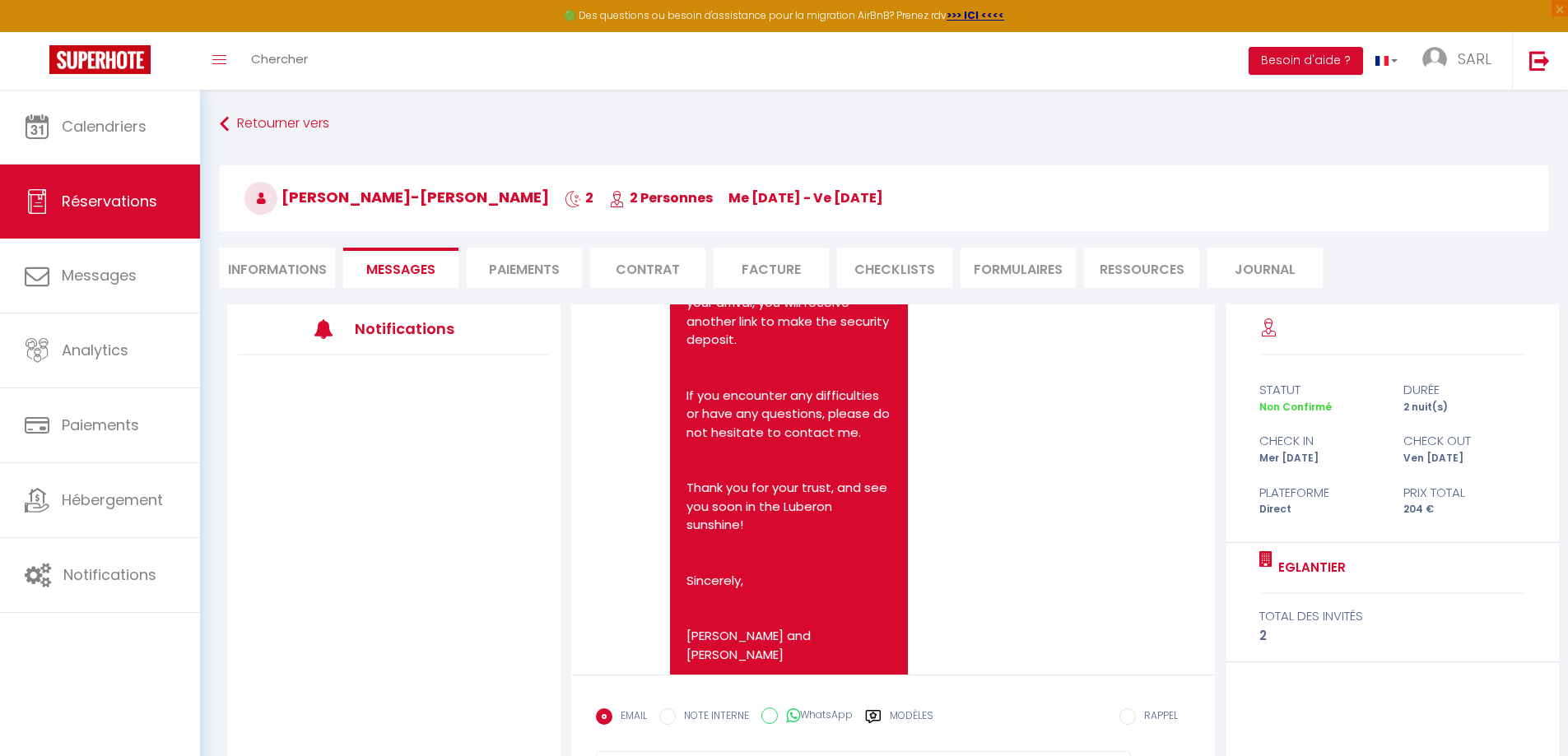
scroll to position [337, 0]
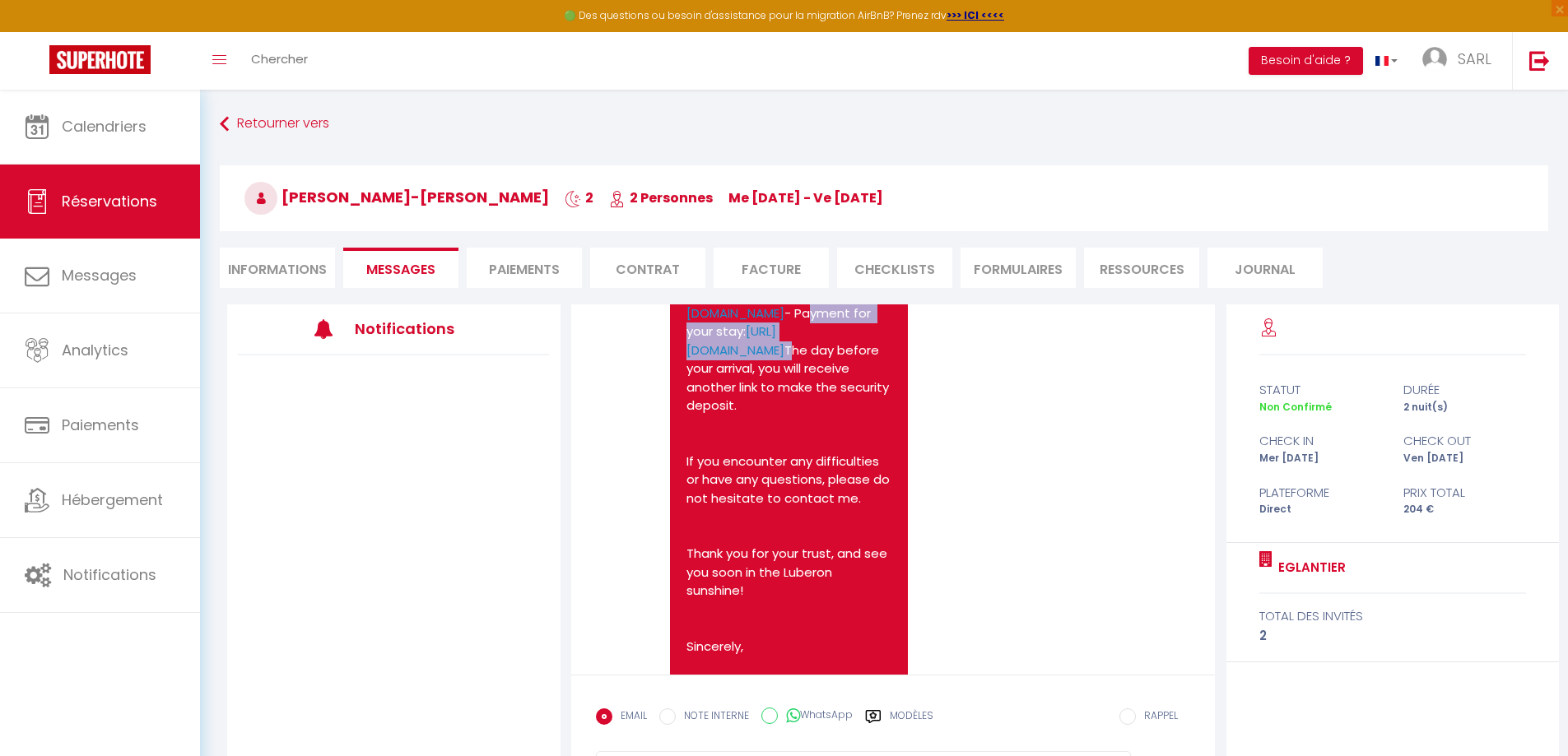
drag, startPoint x: 837, startPoint y: 413, endPoint x: 686, endPoint y: 365, distance: 158.4
click at [686, 365] on pre "Hello [PERSON_NAME]-[PERSON_NAME], Thank you for your interest in our cottages.…" at bounding box center [789, 461] width 205 height 796
copy pre "- Payment for your stay: [URL][DOMAIN_NAME]"
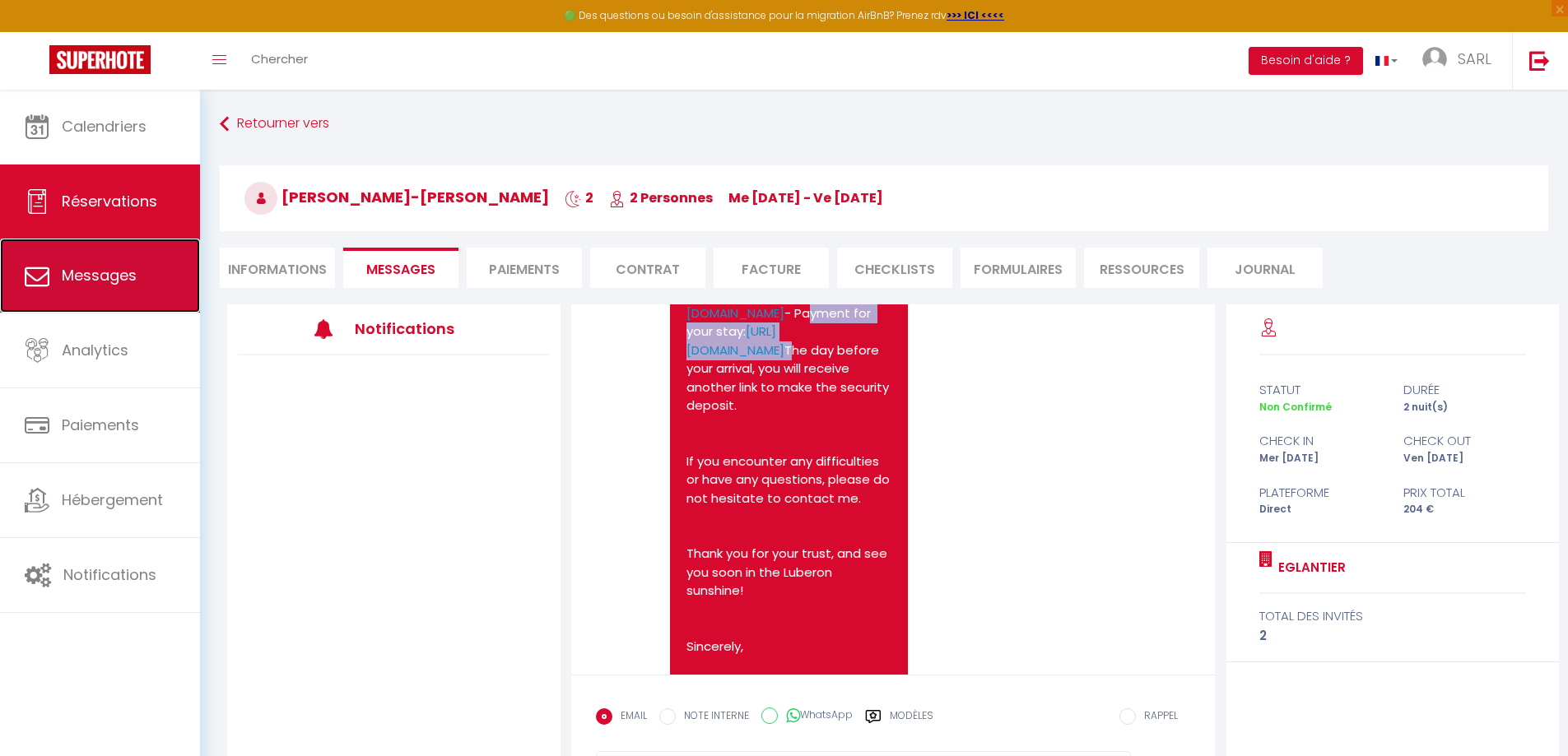
click at [98, 274] on span "Messages" at bounding box center [99, 275] width 75 height 21
select select "message"
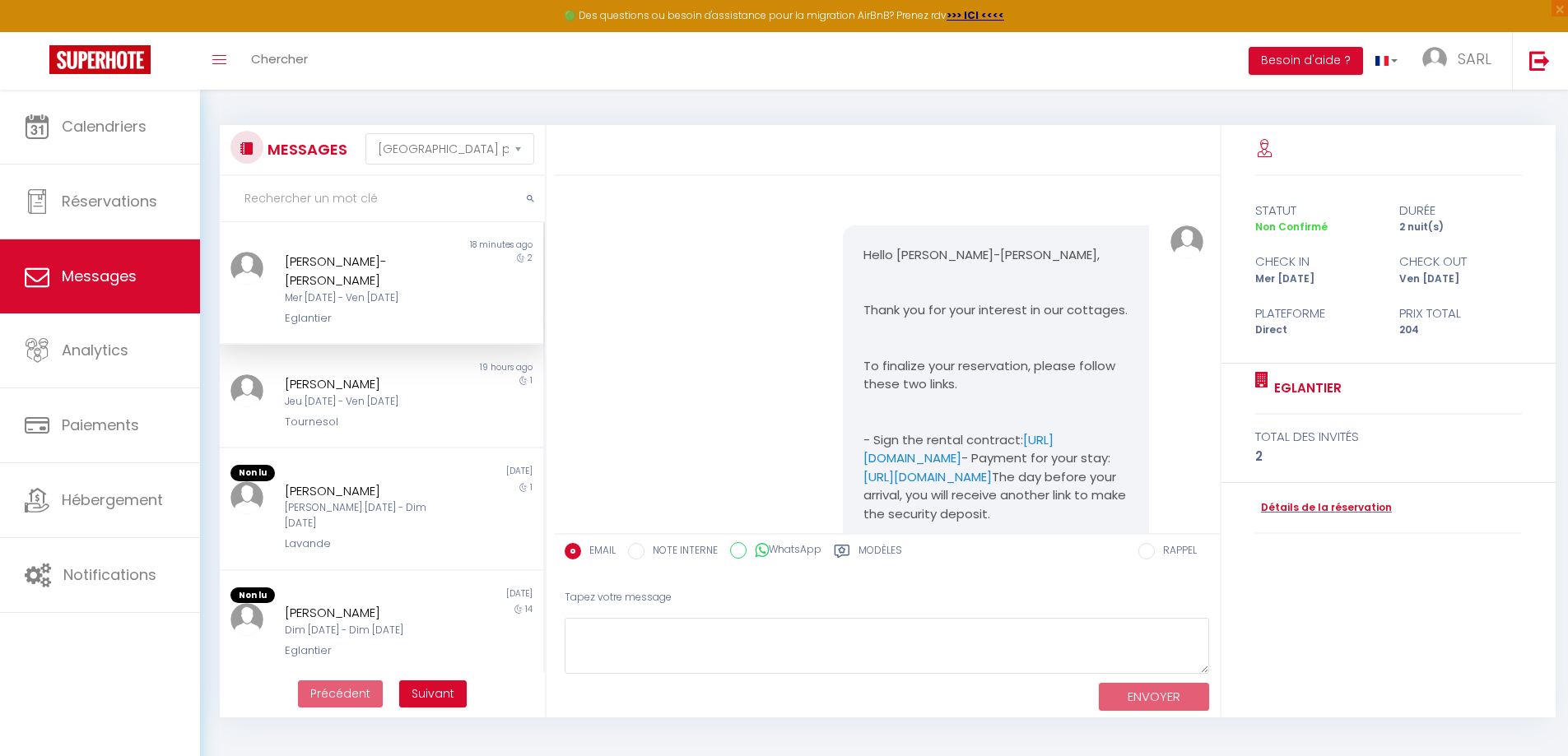
scroll to position [1587, 0]
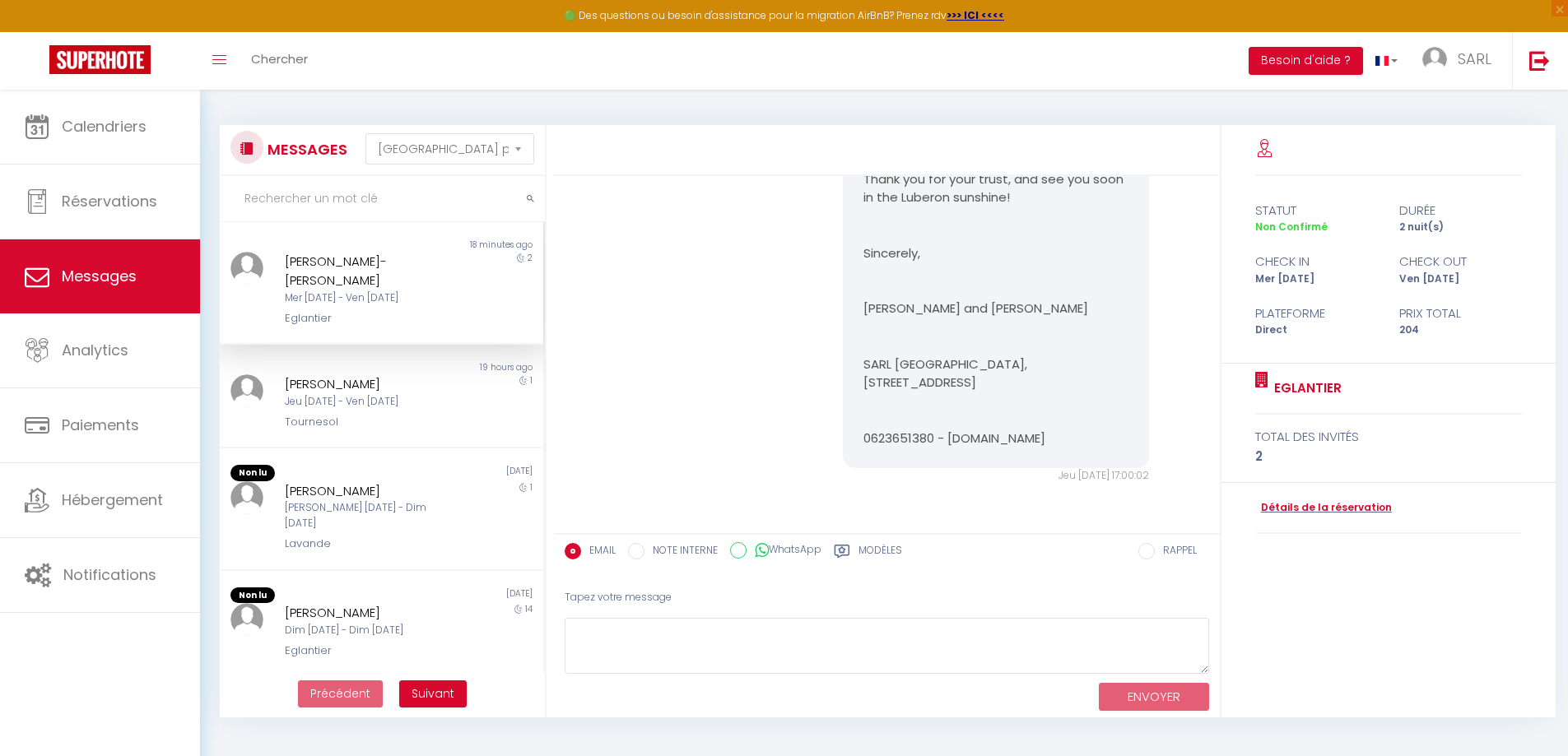
click at [382, 279] on div "[PERSON_NAME]-[PERSON_NAME]" at bounding box center [368, 271] width 167 height 38
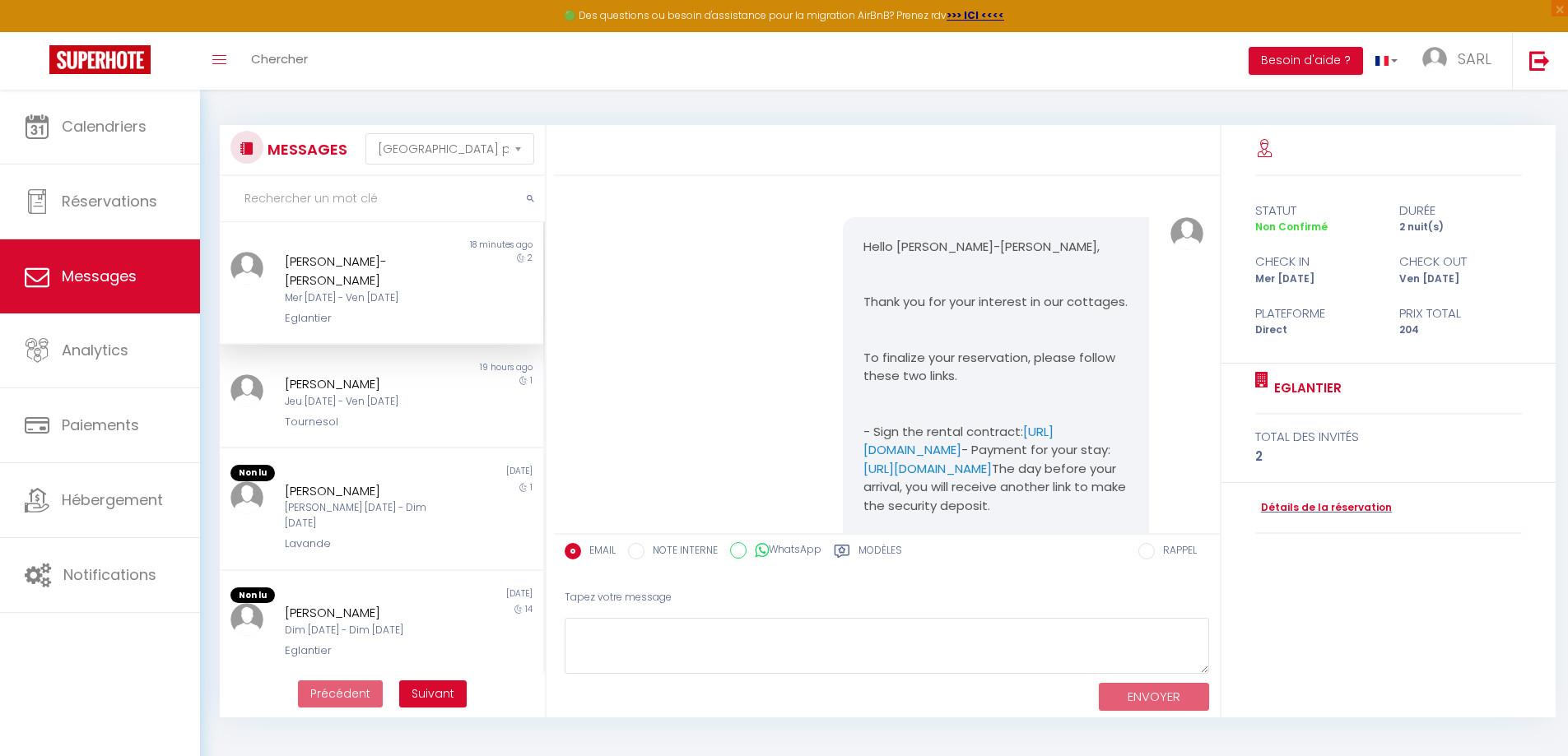
scroll to position [0, 0]
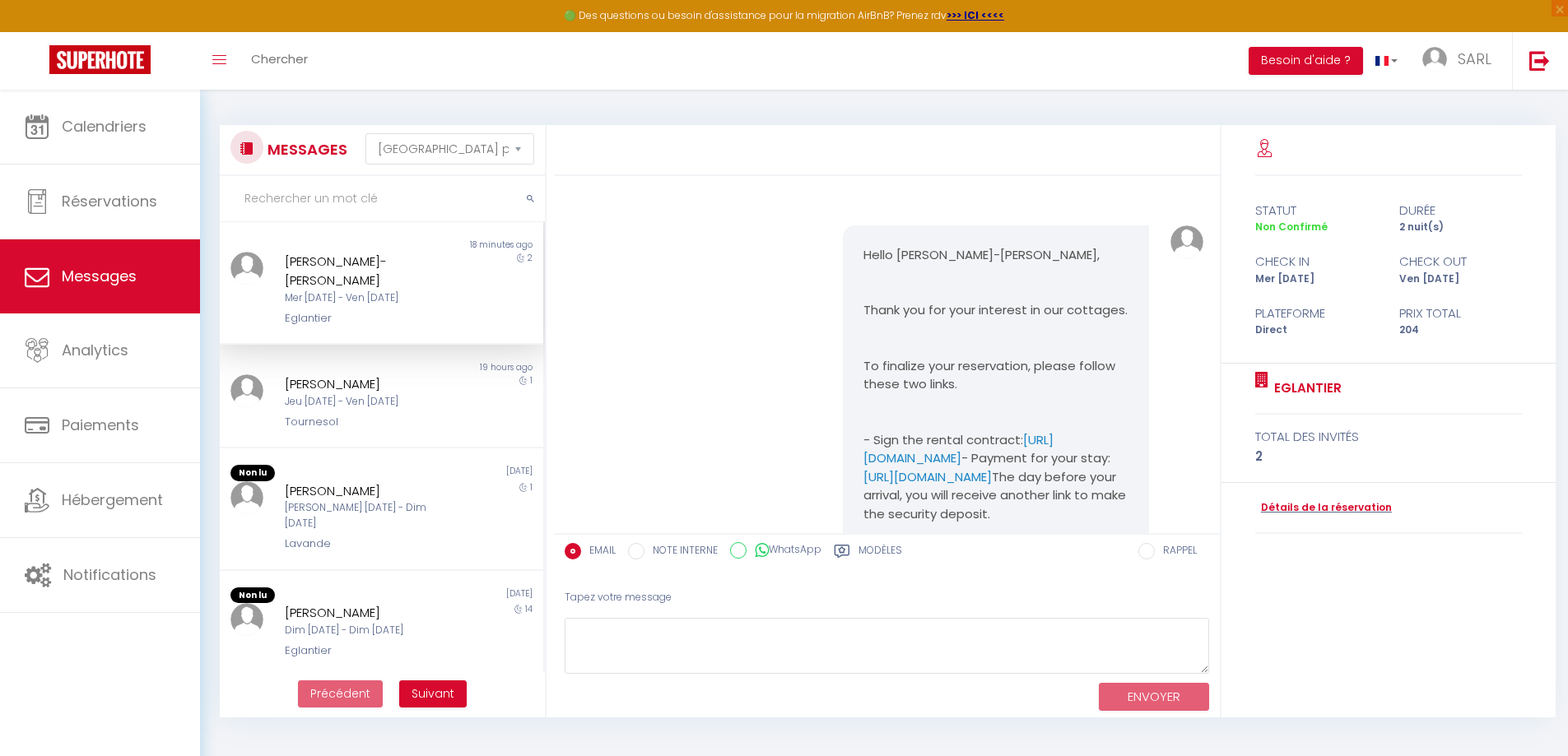
click at [960, 333] on pre "Hello [PERSON_NAME]-[PERSON_NAME], Thank you for your interest in our cottages.…" at bounding box center [995, 589] width 265 height 685
click at [1291, 512] on link "Détails de la réservation" at bounding box center [1324, 508] width 137 height 15
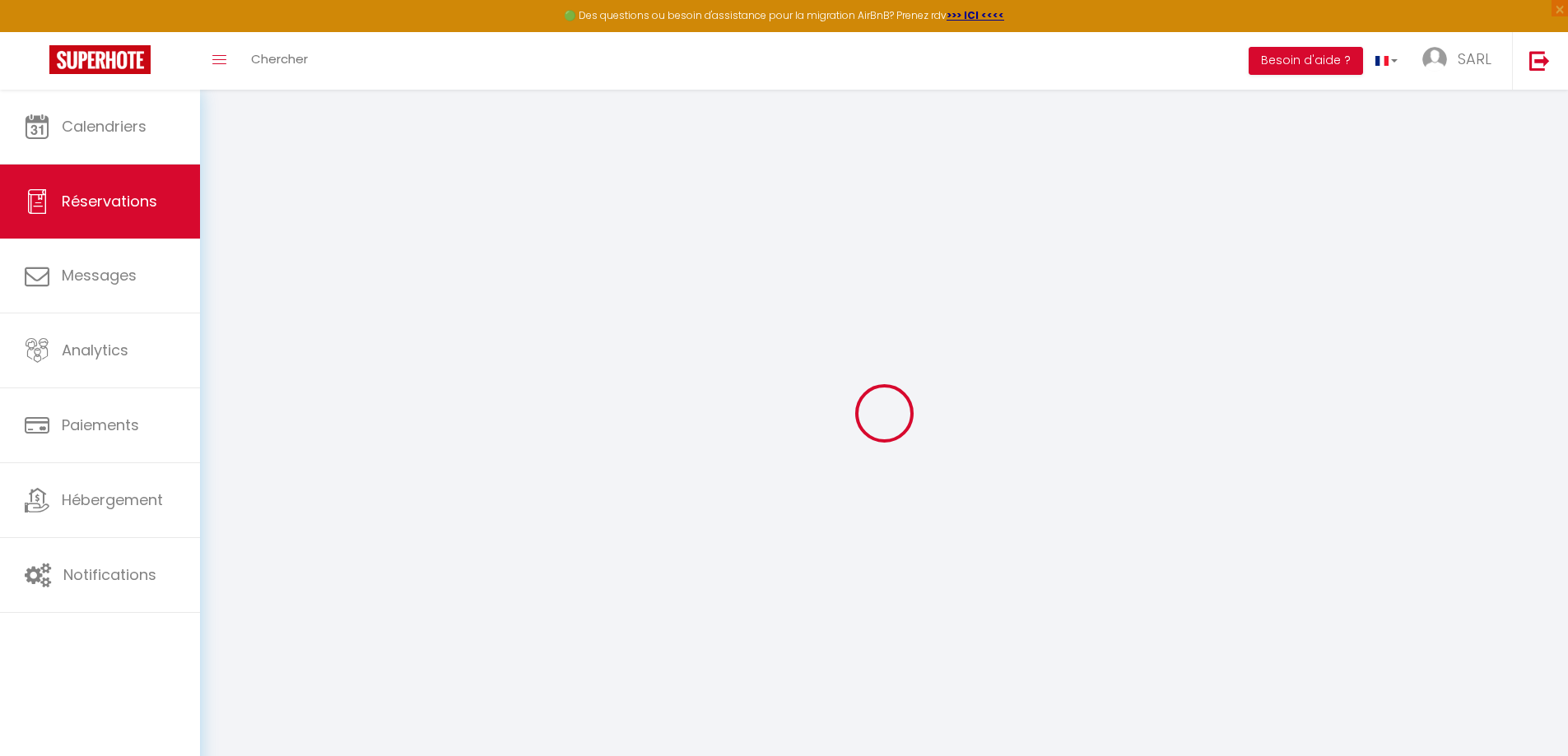
select select
checkbox input "false"
select select
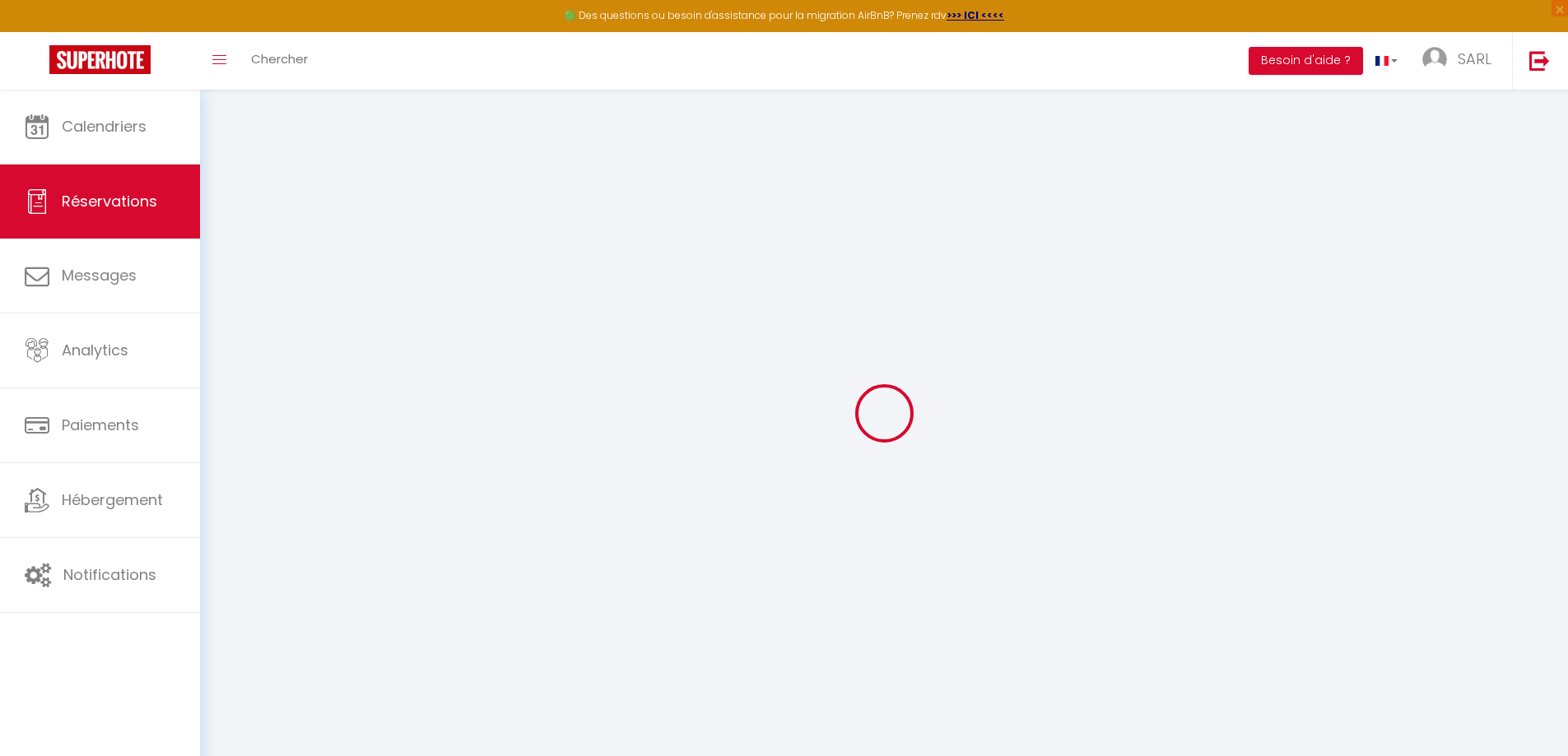
checkbox input "false"
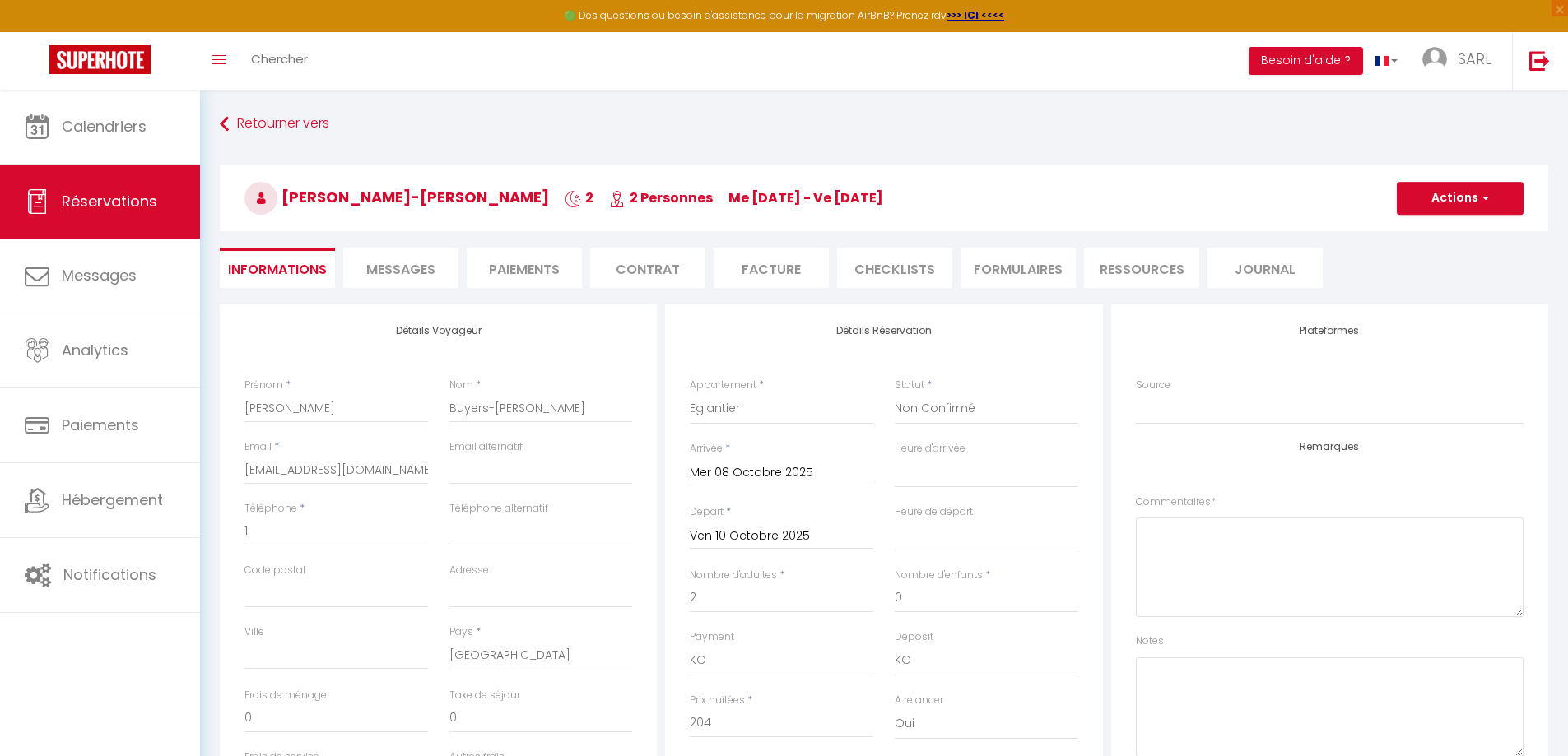
select select
checkbox input "false"
select select
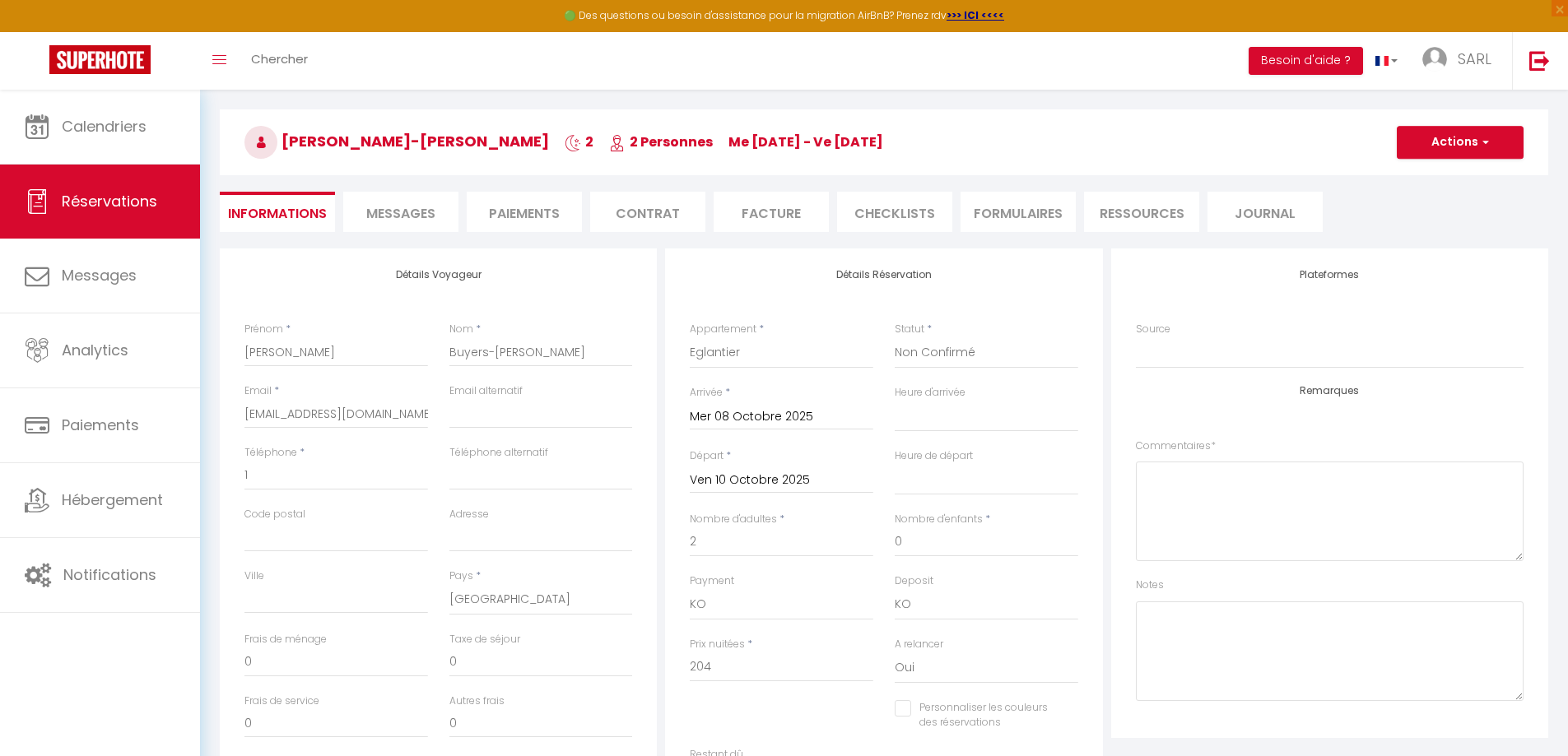
scroll to position [82, 0]
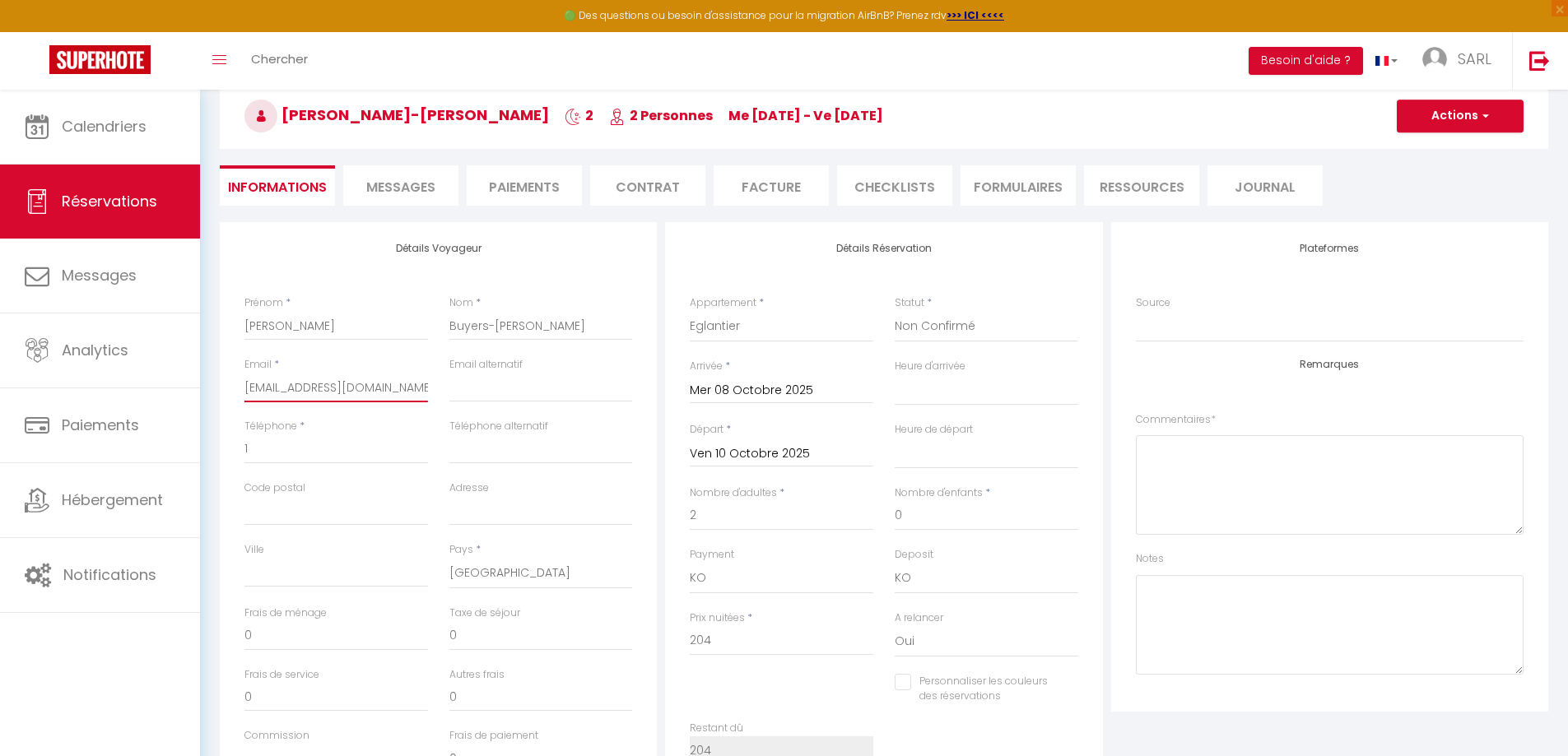
drag, startPoint x: 426, startPoint y: 382, endPoint x: 245, endPoint y: 390, distance: 181.2
click at [245, 390] on div "Email * [EMAIL_ADDRESS][DOMAIN_NAME]" at bounding box center [337, 388] width 205 height 62
click at [245, 390] on input "[EMAIL_ADDRESS][DOMAIN_NAME]" at bounding box center [336, 387] width 184 height 30
drag, startPoint x: 422, startPoint y: 390, endPoint x: 220, endPoint y: 375, distance: 202.6
click at [220, 375] on div "Détails Voyageur Prénom * [PERSON_NAME] * Buyers-[PERSON_NAME] Email * [EMAIL_A…" at bounding box center [438, 516] width 437 height 589
